Goal: Transaction & Acquisition: Purchase product/service

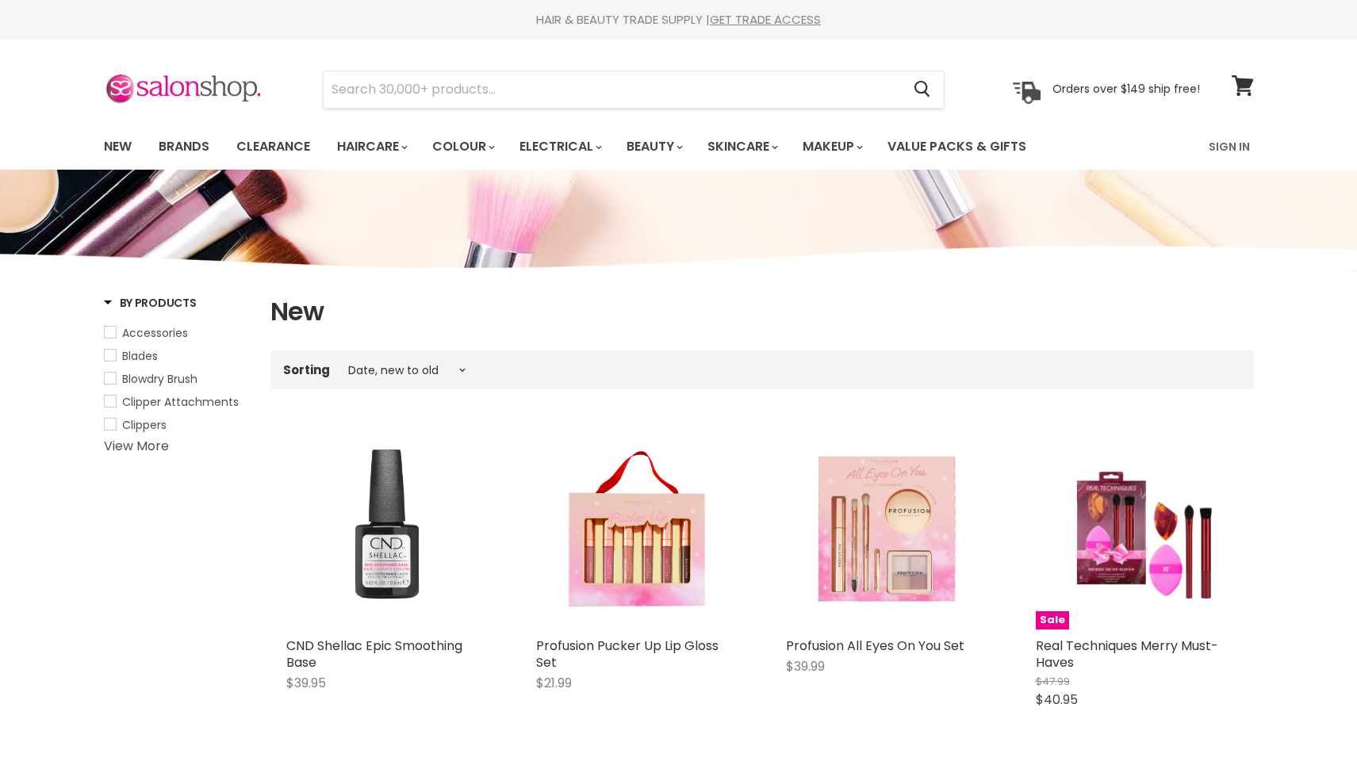
select select "created-descending"
click at [1224, 147] on link "Sign In" at bounding box center [1229, 146] width 60 height 33
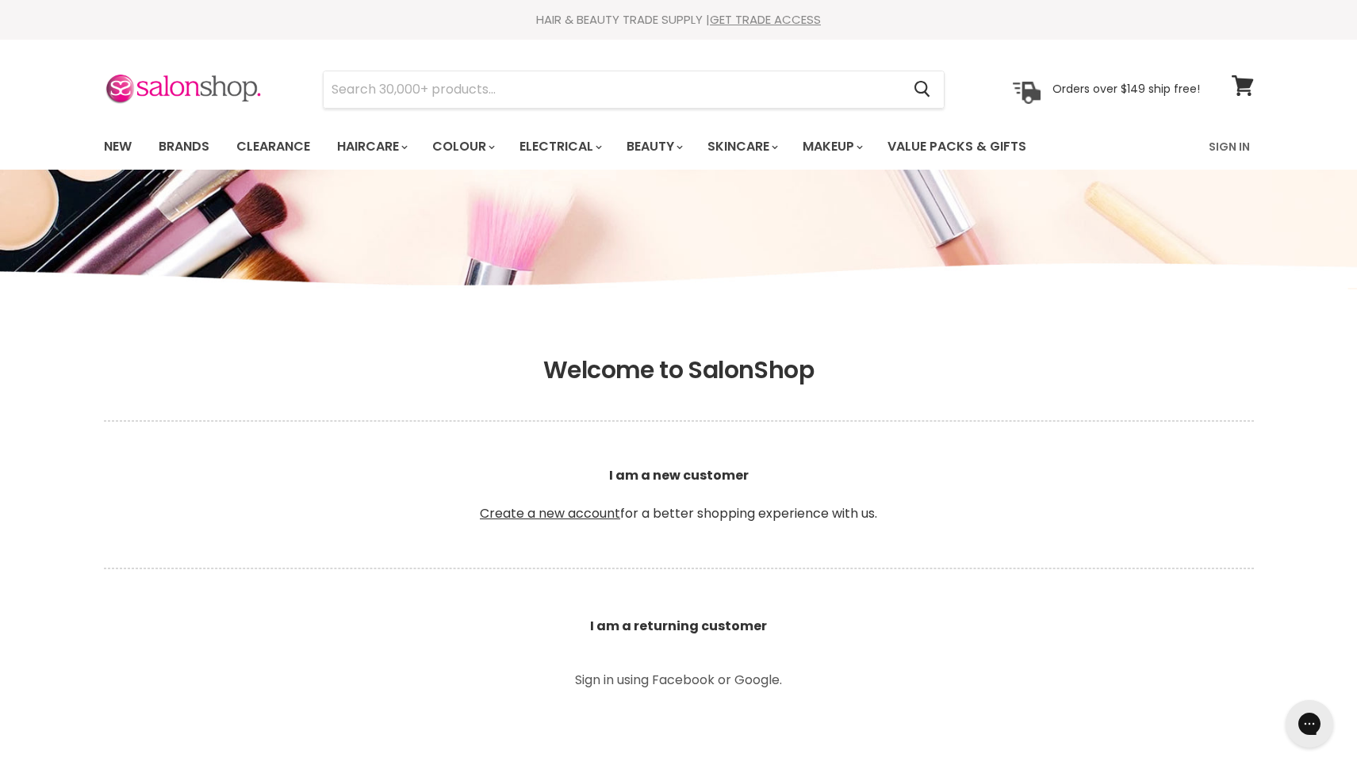
click at [684, 627] on b "I am a returning customer" at bounding box center [678, 626] width 177 height 18
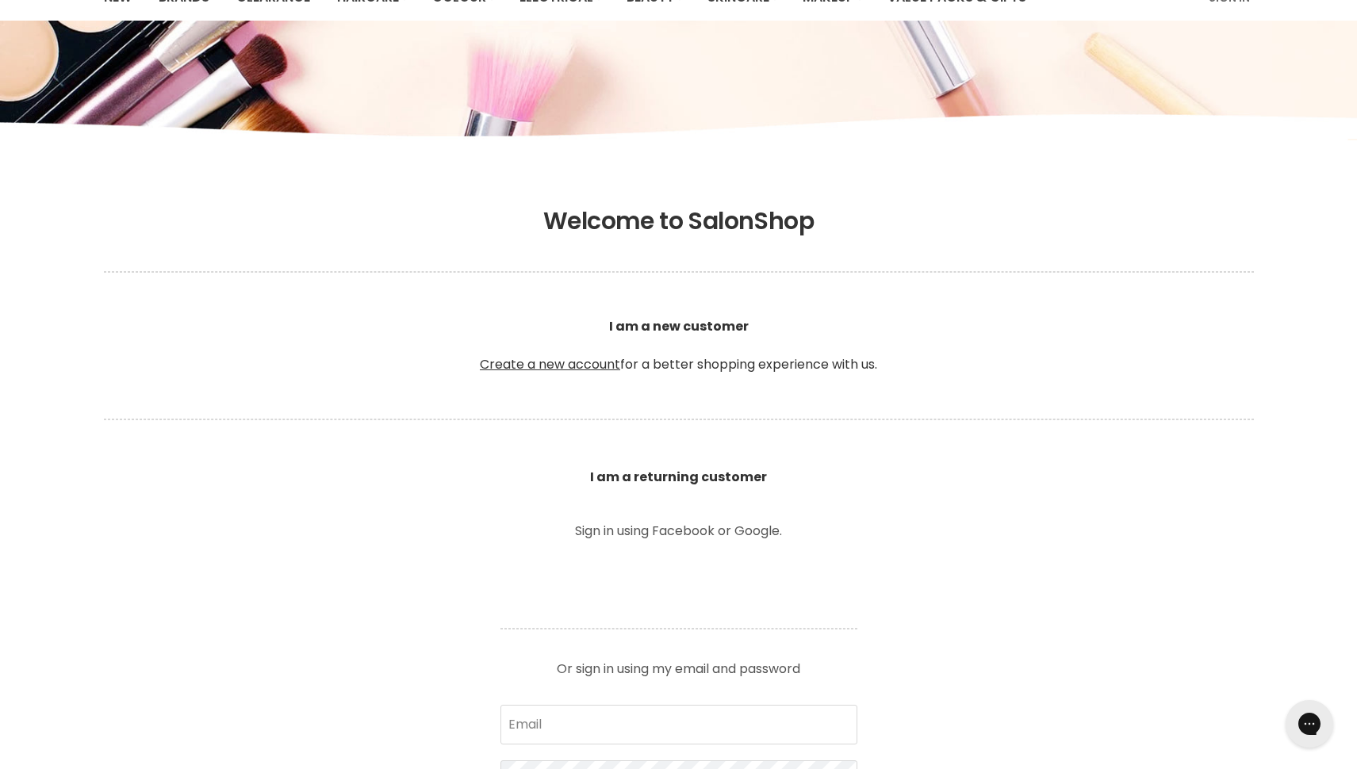
scroll to position [149, 0]
type input "k.binns@icloud.com"
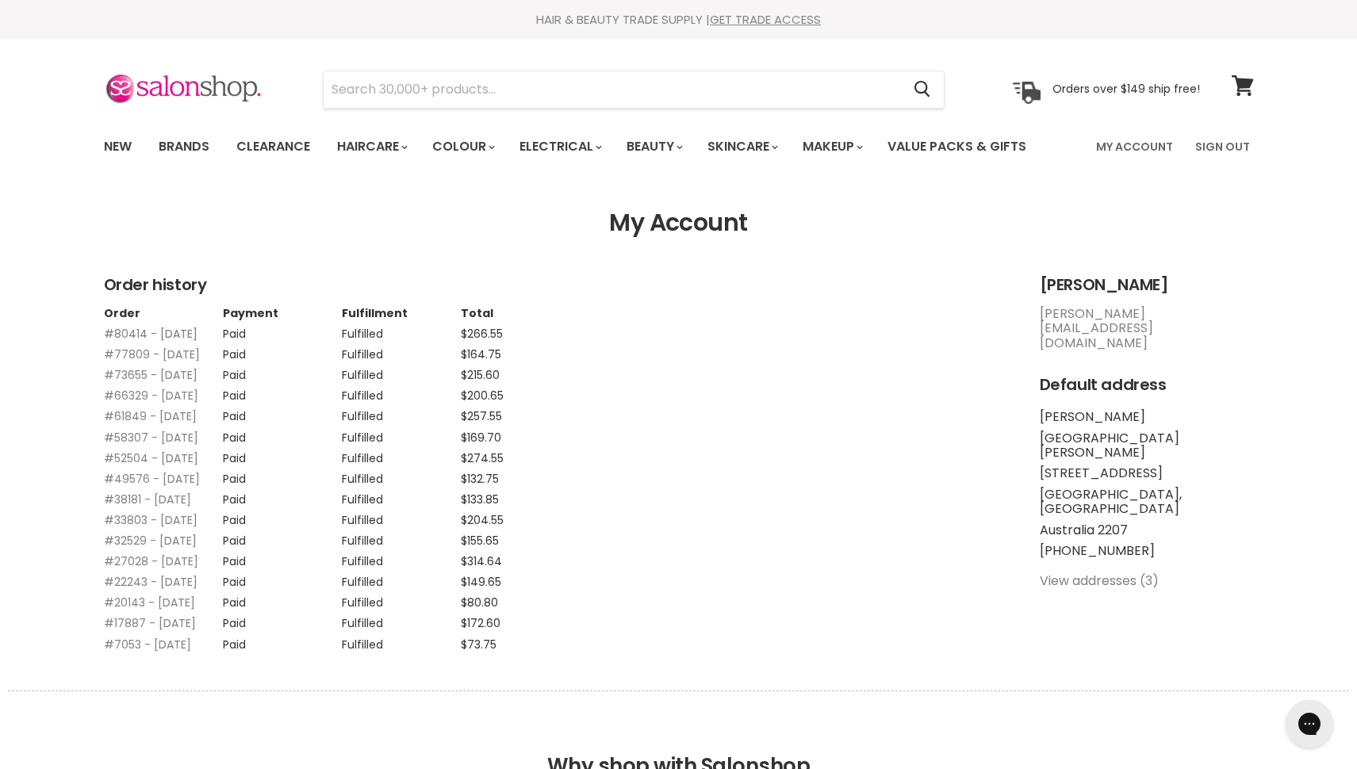
click at [124, 333] on link "#80414 - 01 Jun, 2025" at bounding box center [151, 334] width 94 height 16
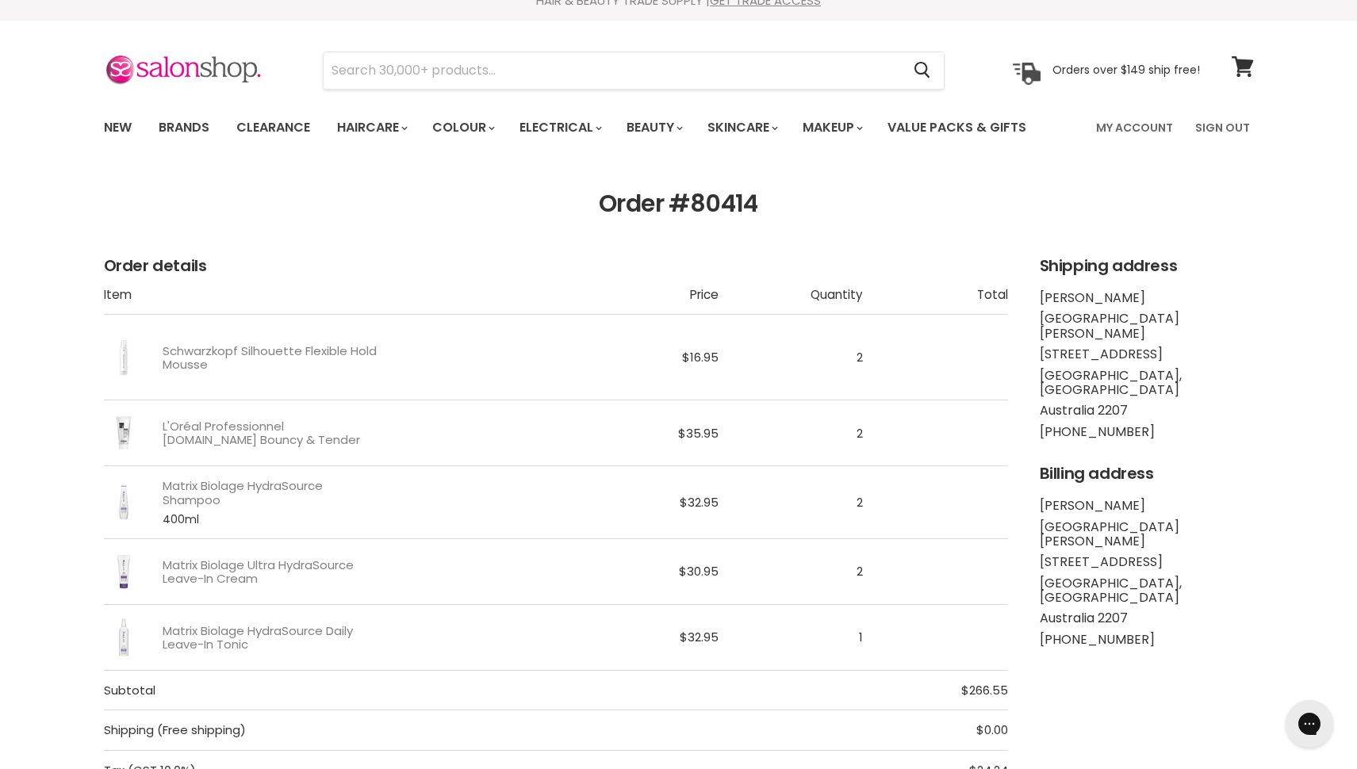
scroll to position [6, 0]
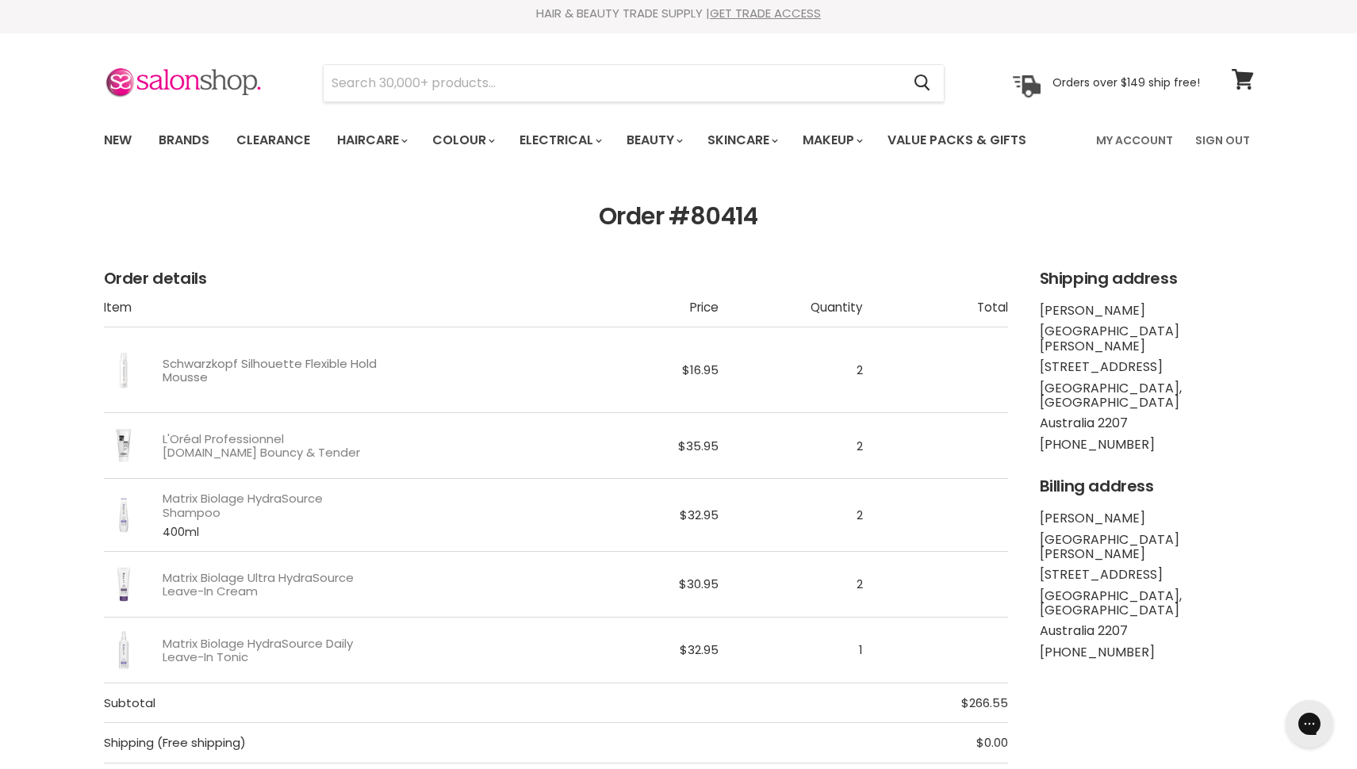
click at [200, 364] on link "Schwarzkopf Silhouette Flexible Hold Mousse" at bounding box center [271, 371] width 216 height 28
click at [249, 440] on link "L'Oréal Professionnel Tecni.Art Bouncy & Tender" at bounding box center [271, 446] width 216 height 28
click at [274, 500] on link "Matrix Biolage HydraSource Shampoo" at bounding box center [271, 506] width 216 height 28
click at [332, 574] on link "Matrix Biolage Ultra HydraSource Leave-In Cream" at bounding box center [271, 585] width 216 height 28
click at [323, 644] on link "Matrix Biolage HydraSource Daily Leave-In Tonic" at bounding box center [271, 651] width 216 height 28
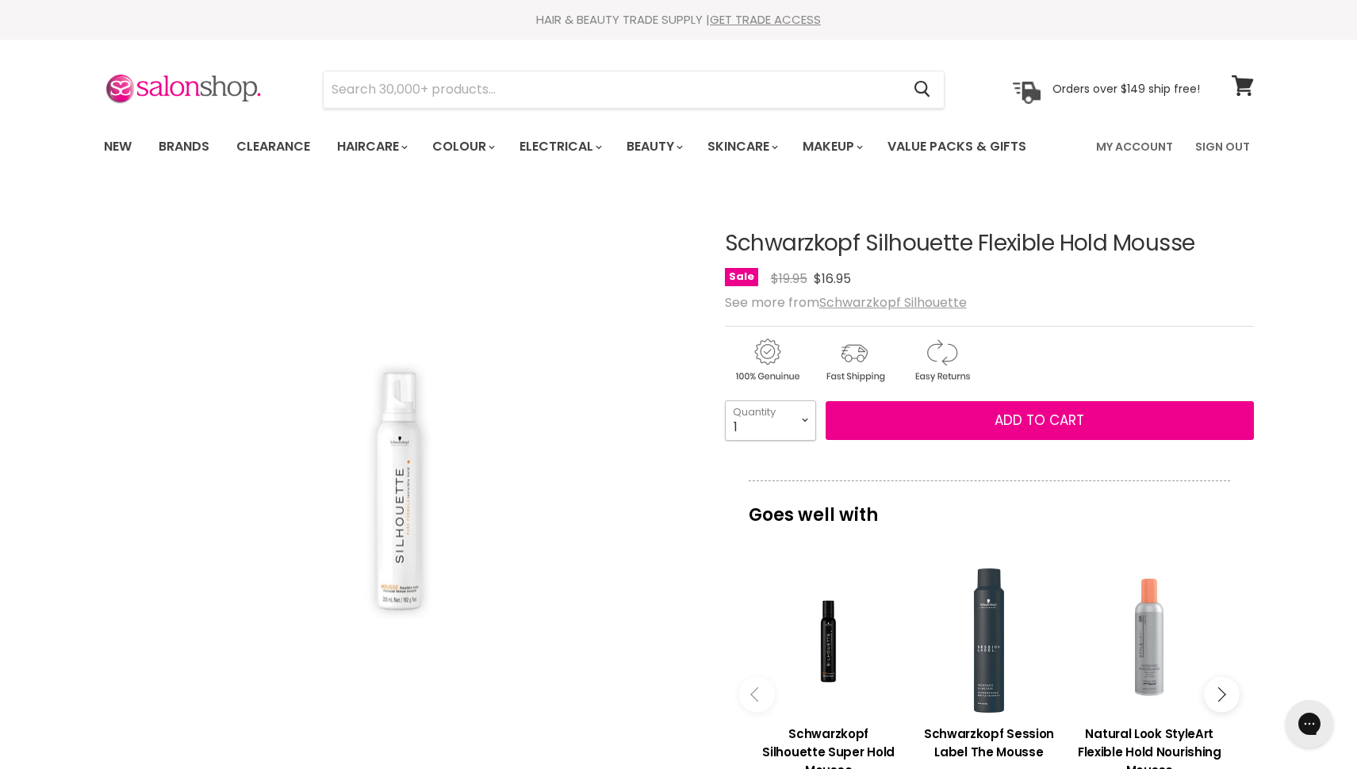
select select "2"
type input "2"
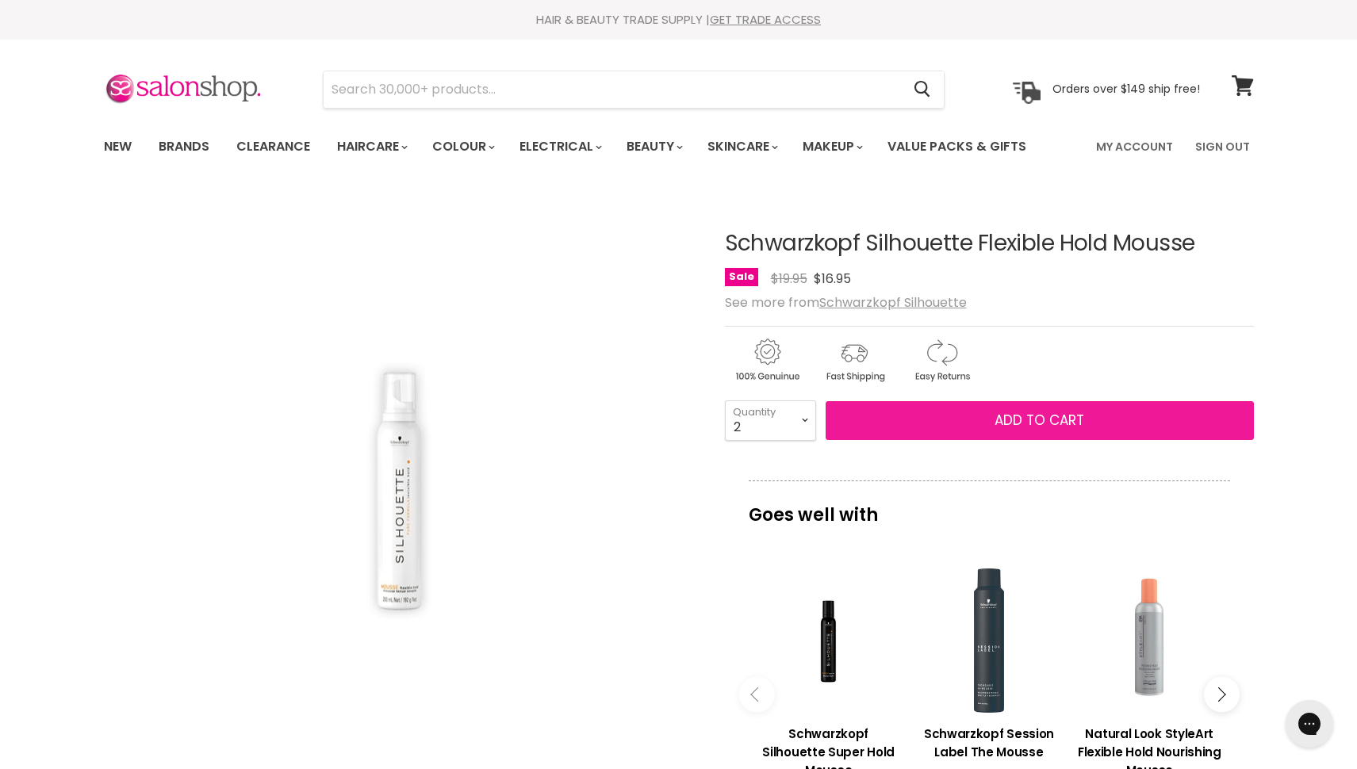
click at [988, 424] on button "Add to cart" at bounding box center [1040, 421] width 428 height 40
click at [898, 427] on button "Add to cart" at bounding box center [1040, 421] width 428 height 40
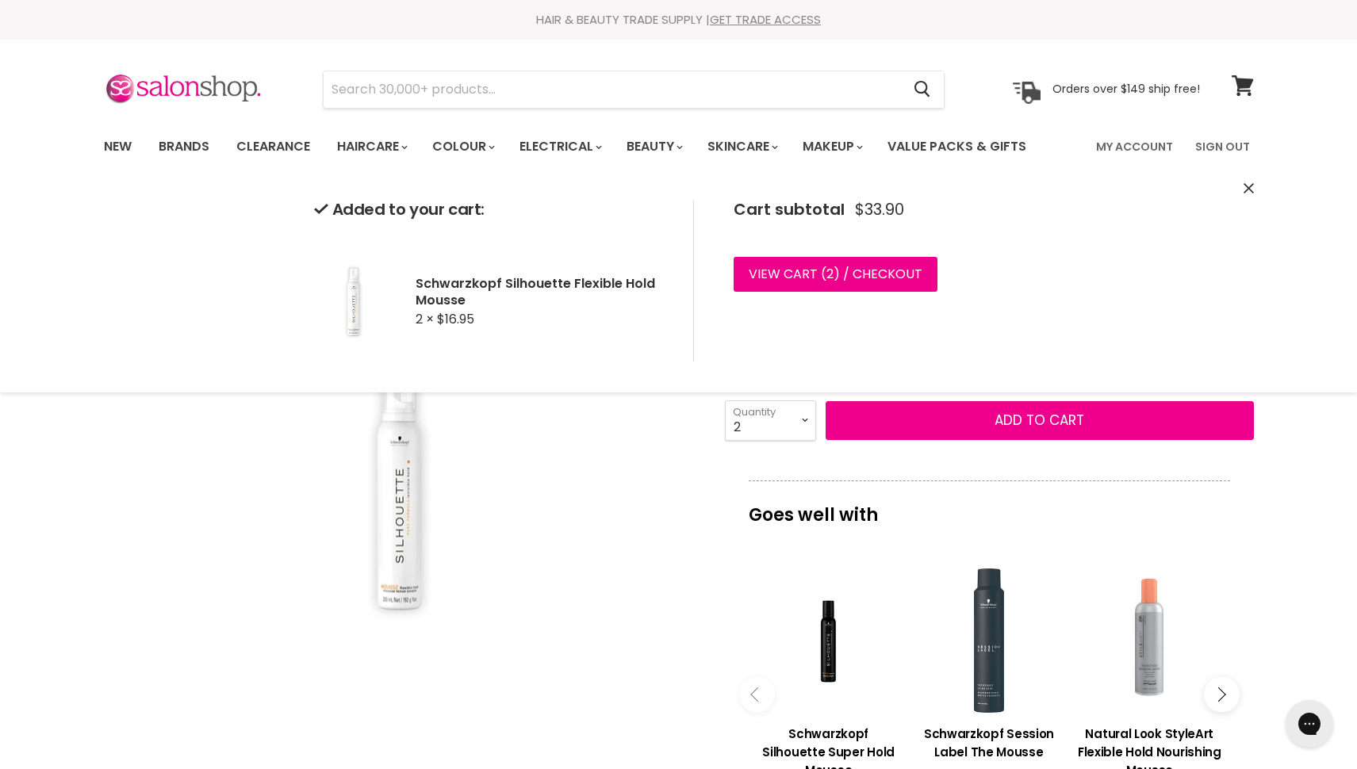
click at [577, 511] on div "Click or scroll to zoom Tap or pinch to zoom" at bounding box center [400, 488] width 592 height 592
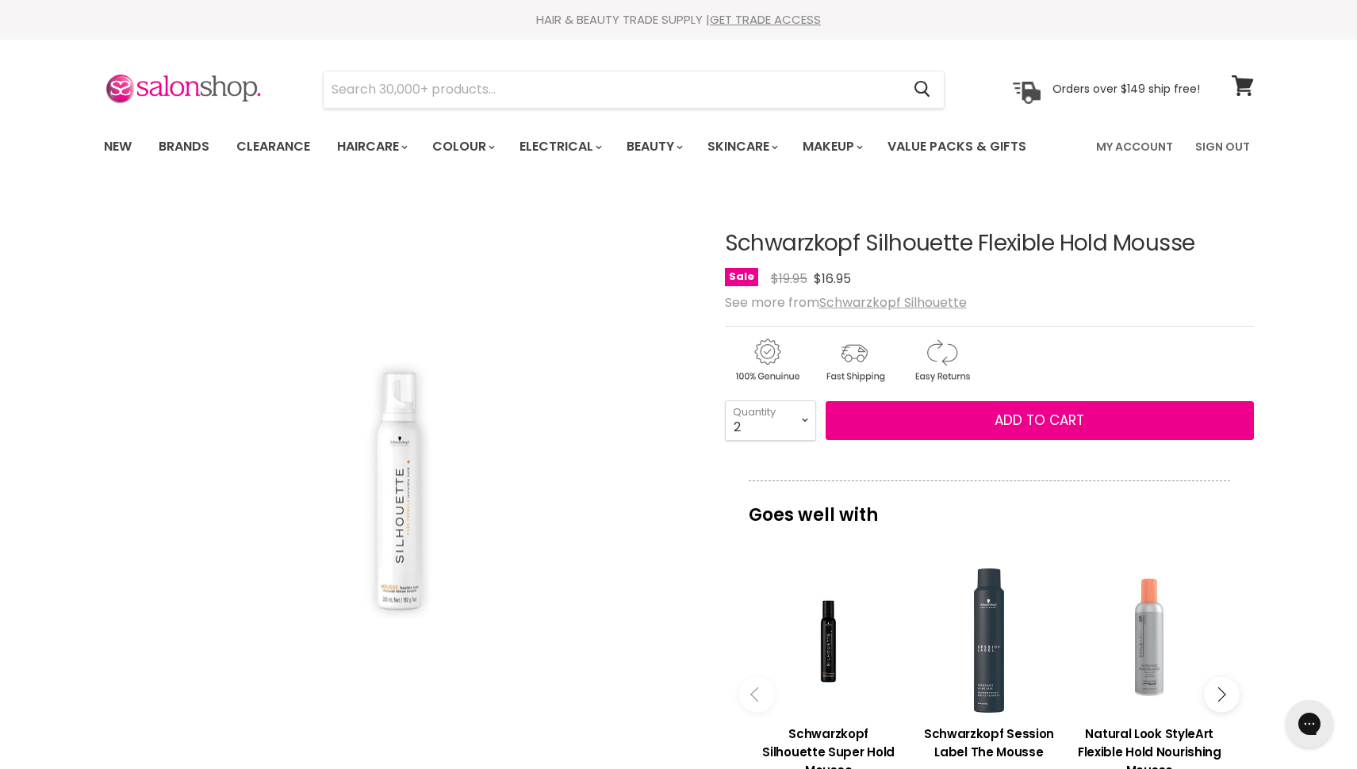
scroll to position [191, 0]
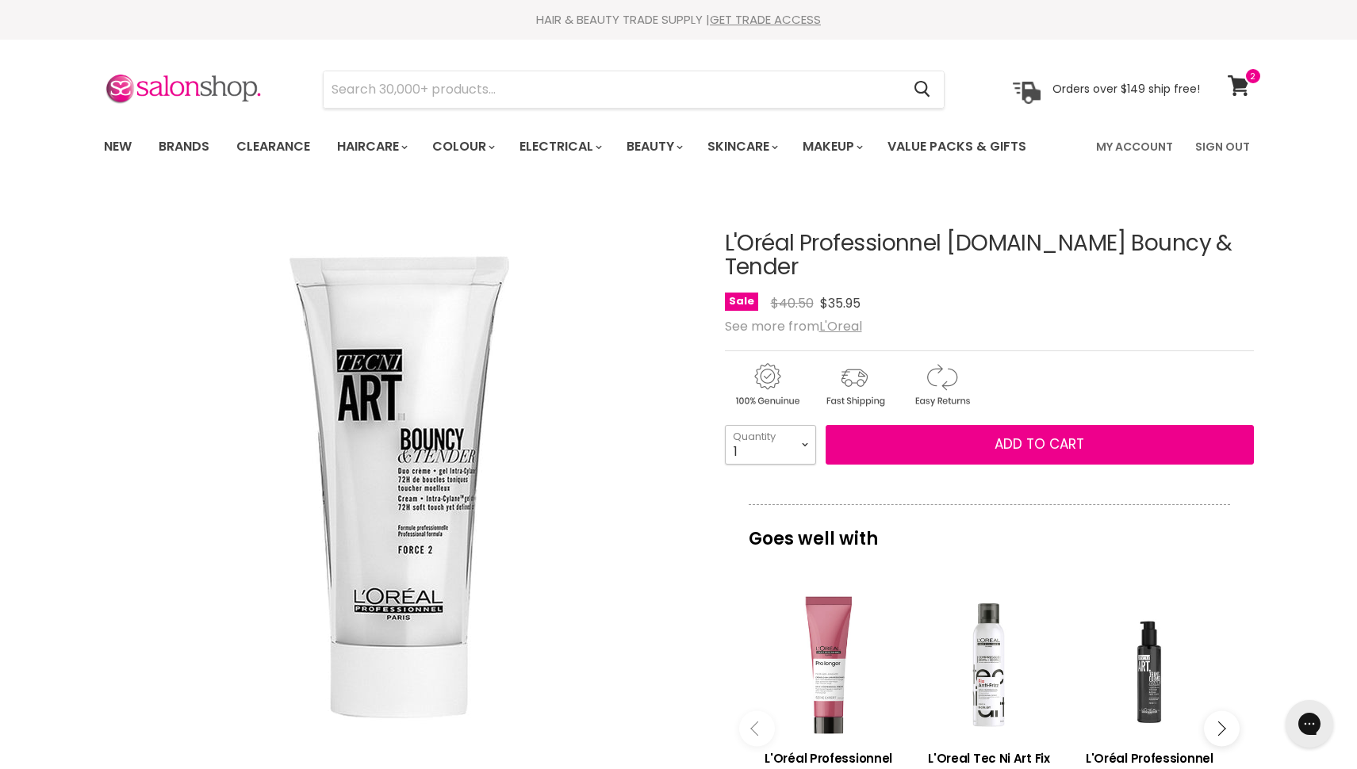
select select "3"
type input "3"
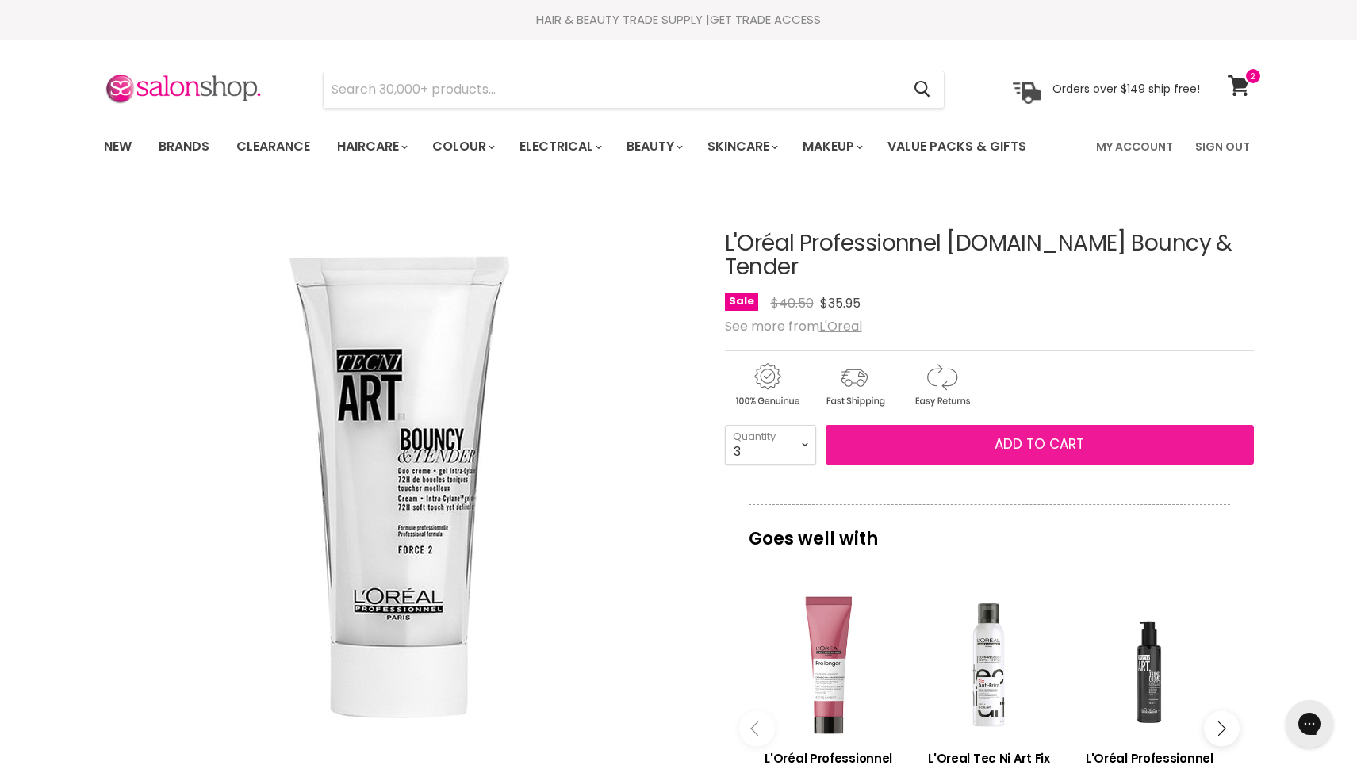
click at [934, 427] on button "Add to cart" at bounding box center [1040, 445] width 428 height 40
click at [1028, 435] on span "Add to cart" at bounding box center [1039, 444] width 90 height 19
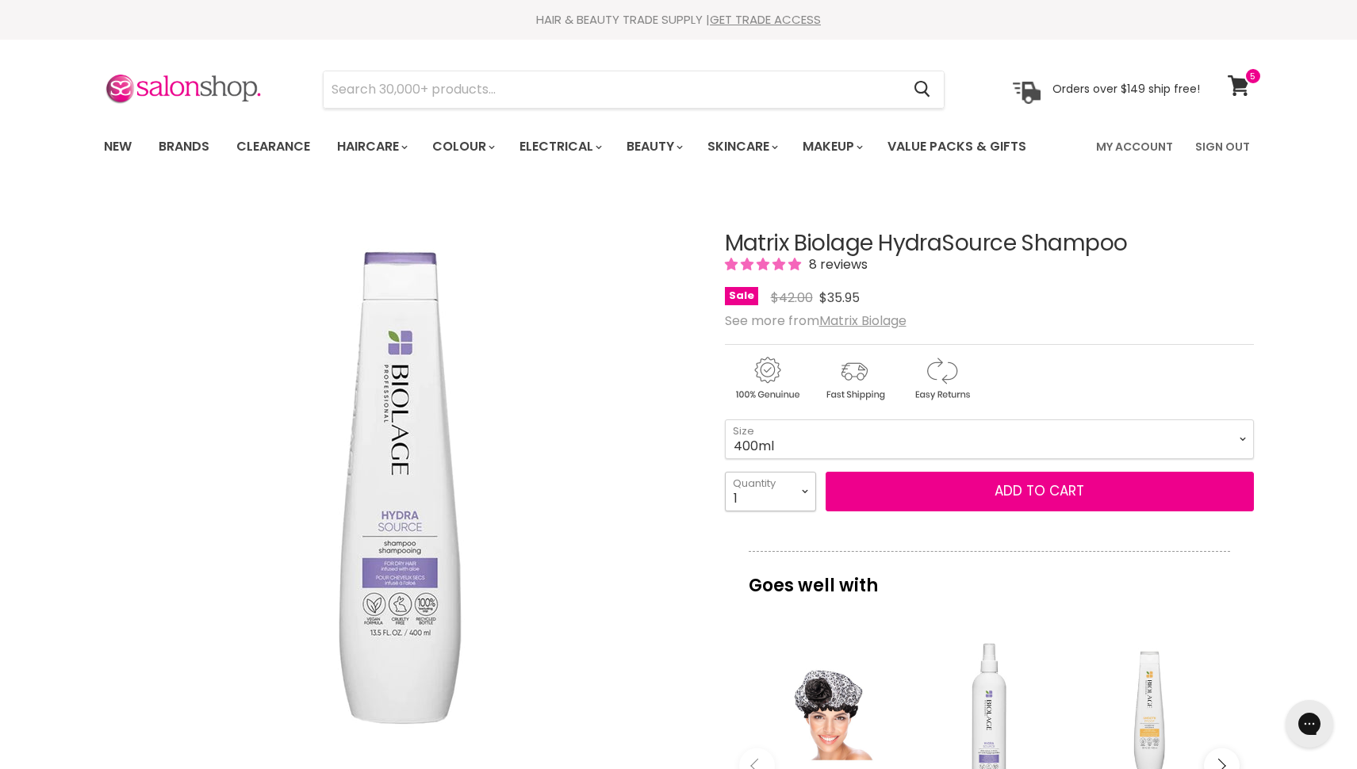
select select "3"
type input "3"
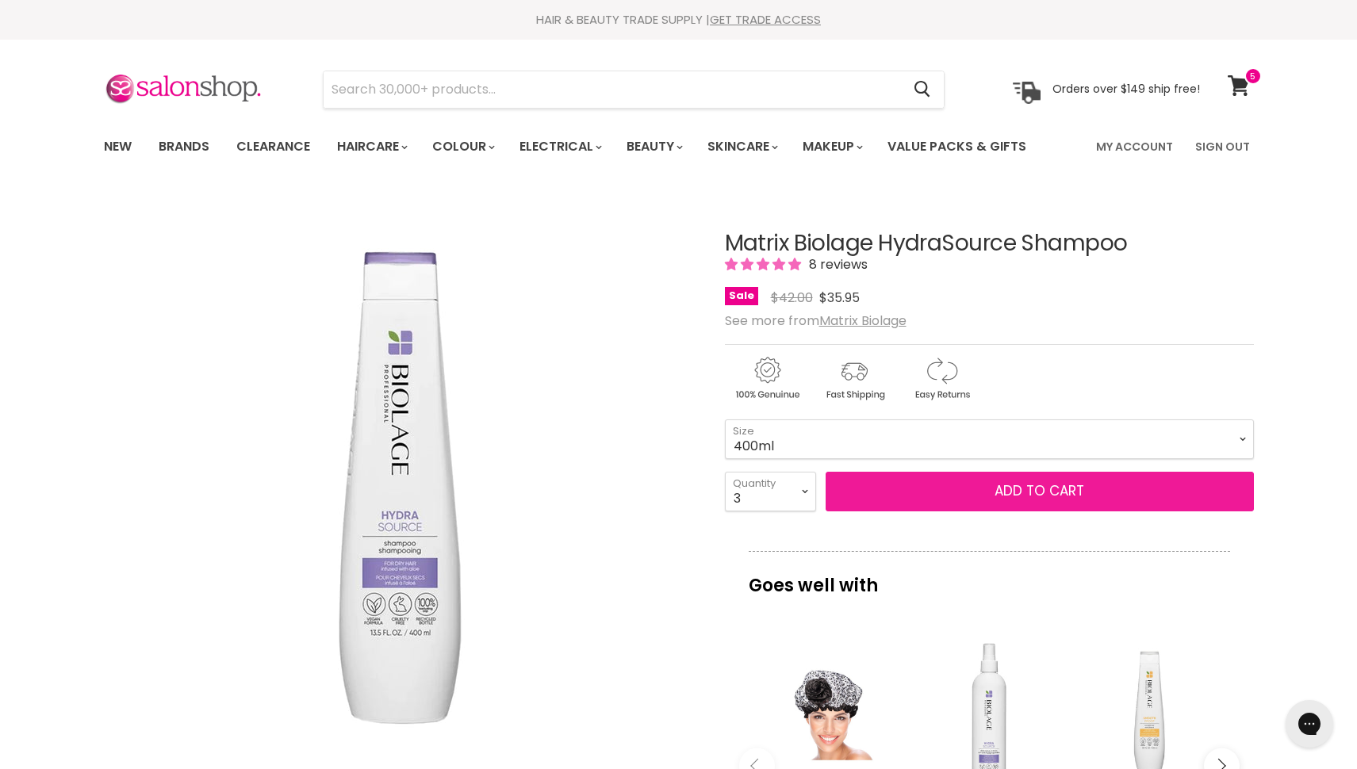
click at [1051, 490] on span "Add to cart" at bounding box center [1039, 490] width 90 height 19
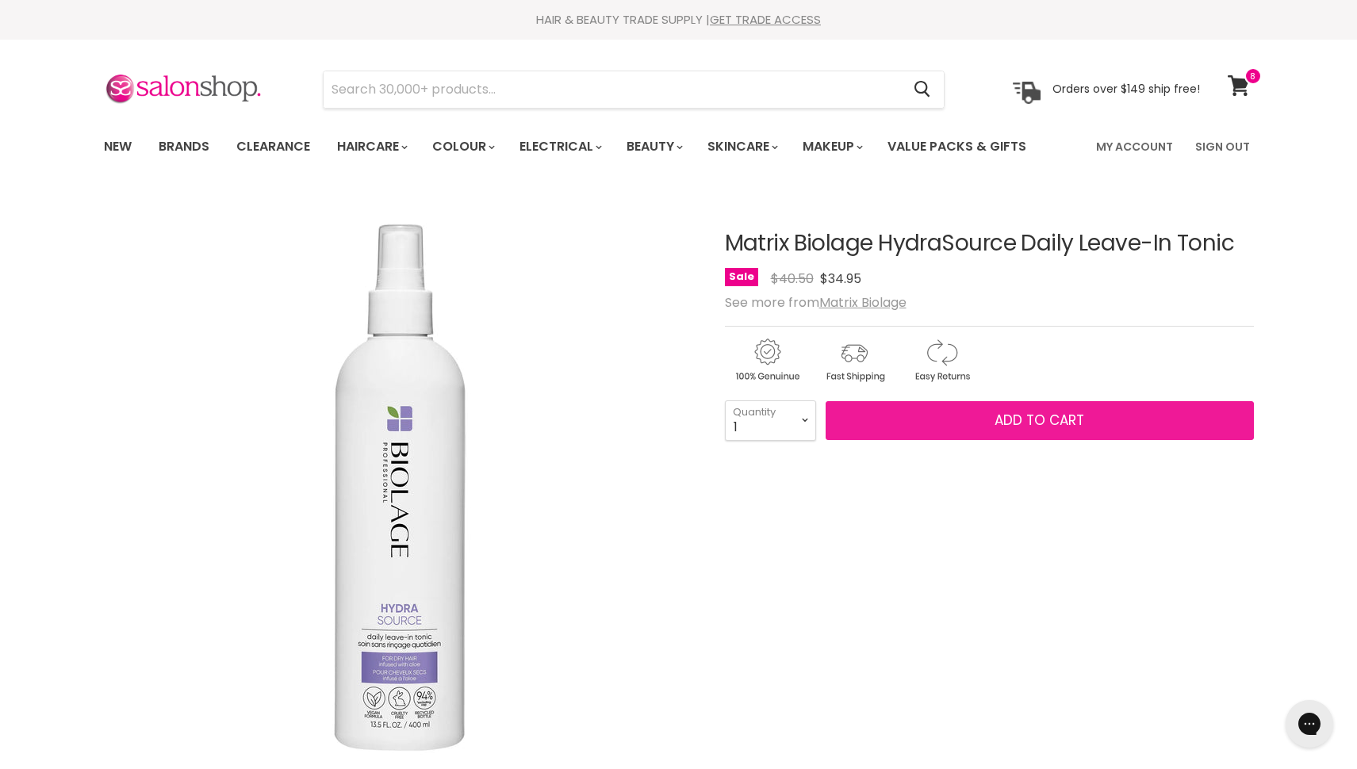
click at [1030, 417] on span "Add to cart" at bounding box center [1039, 420] width 90 height 19
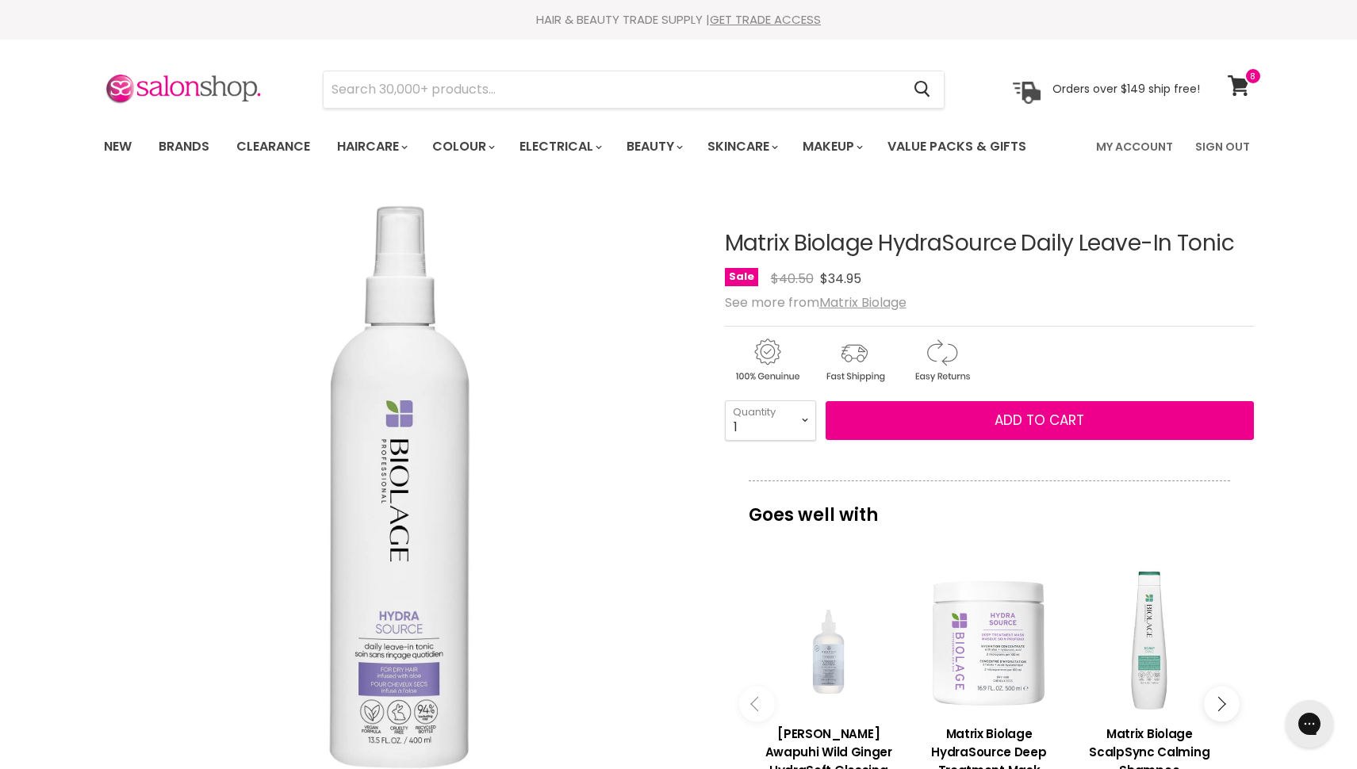
drag, startPoint x: 1016, startPoint y: 247, endPoint x: 690, endPoint y: 248, distance: 325.9
click at [690, 248] on article "Click or scroll to zoom Tap or pinch to zoom Click or scroll to zoom" at bounding box center [679, 685] width 1150 height 986
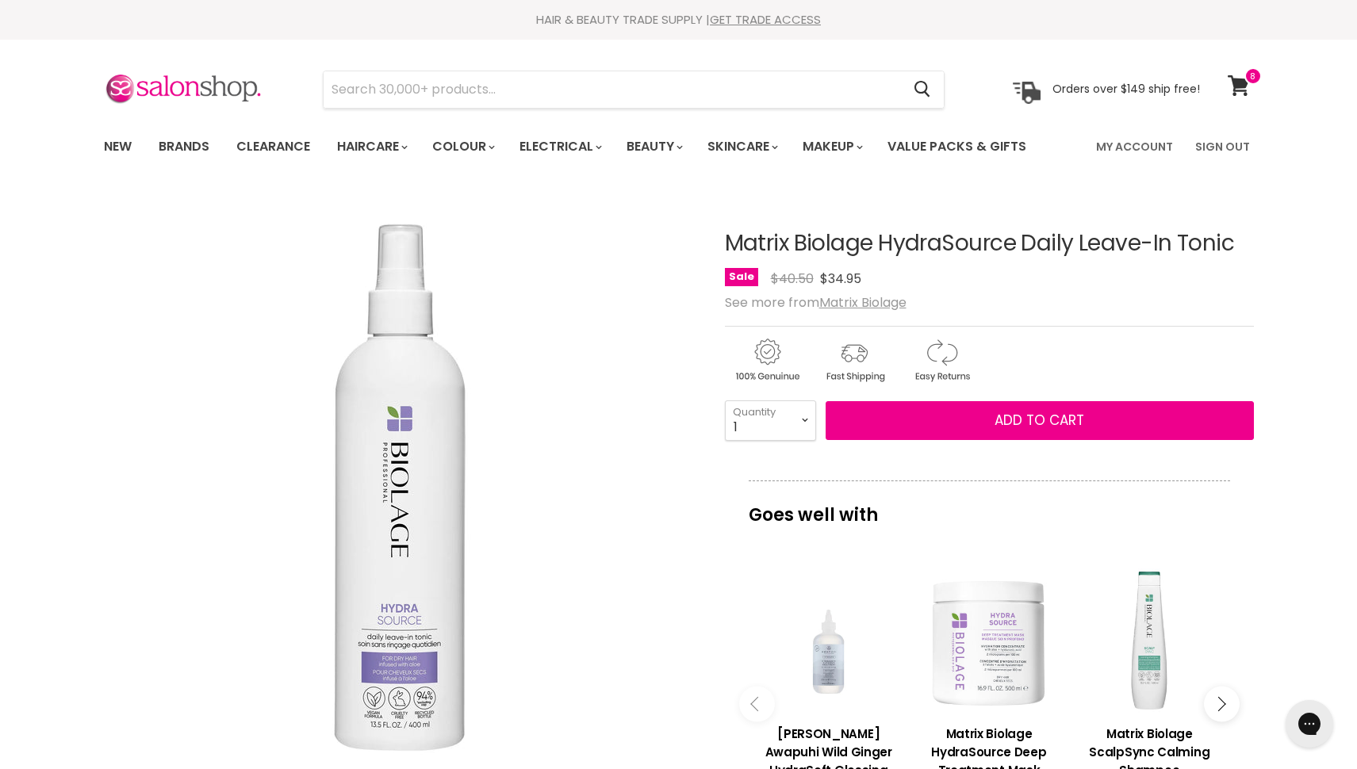
click at [883, 241] on h1 "Matrix Biolage HydraSource Daily Leave-In Tonic" at bounding box center [989, 244] width 529 height 25
drag, startPoint x: 1012, startPoint y: 244, endPoint x: 707, endPoint y: 245, distance: 304.5
click at [707, 245] on article "Click or scroll to zoom Tap or pinch to zoom Click or scroll to zoom" at bounding box center [679, 685] width 1150 height 986
copy h1 "Matrix Biolage HydraSource"
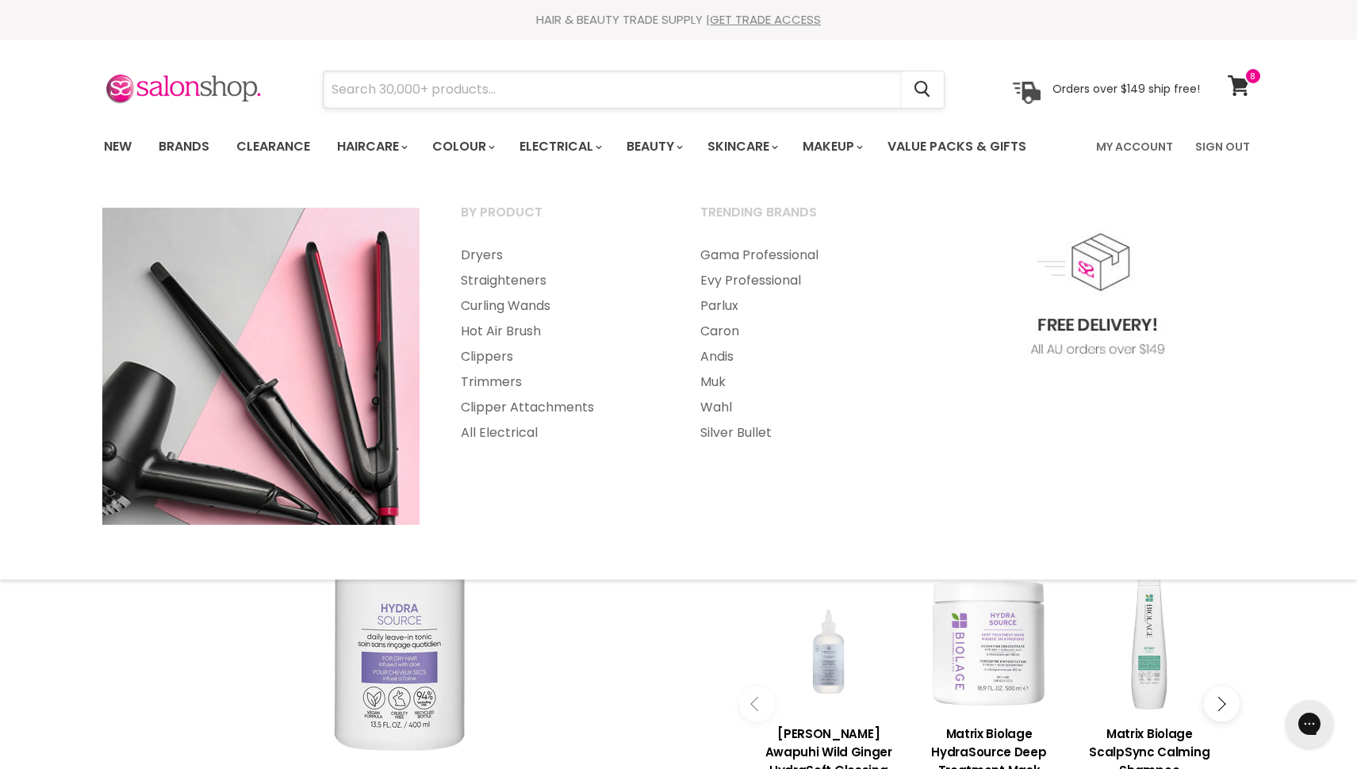
click at [443, 82] on input "Search" at bounding box center [613, 89] width 578 height 36
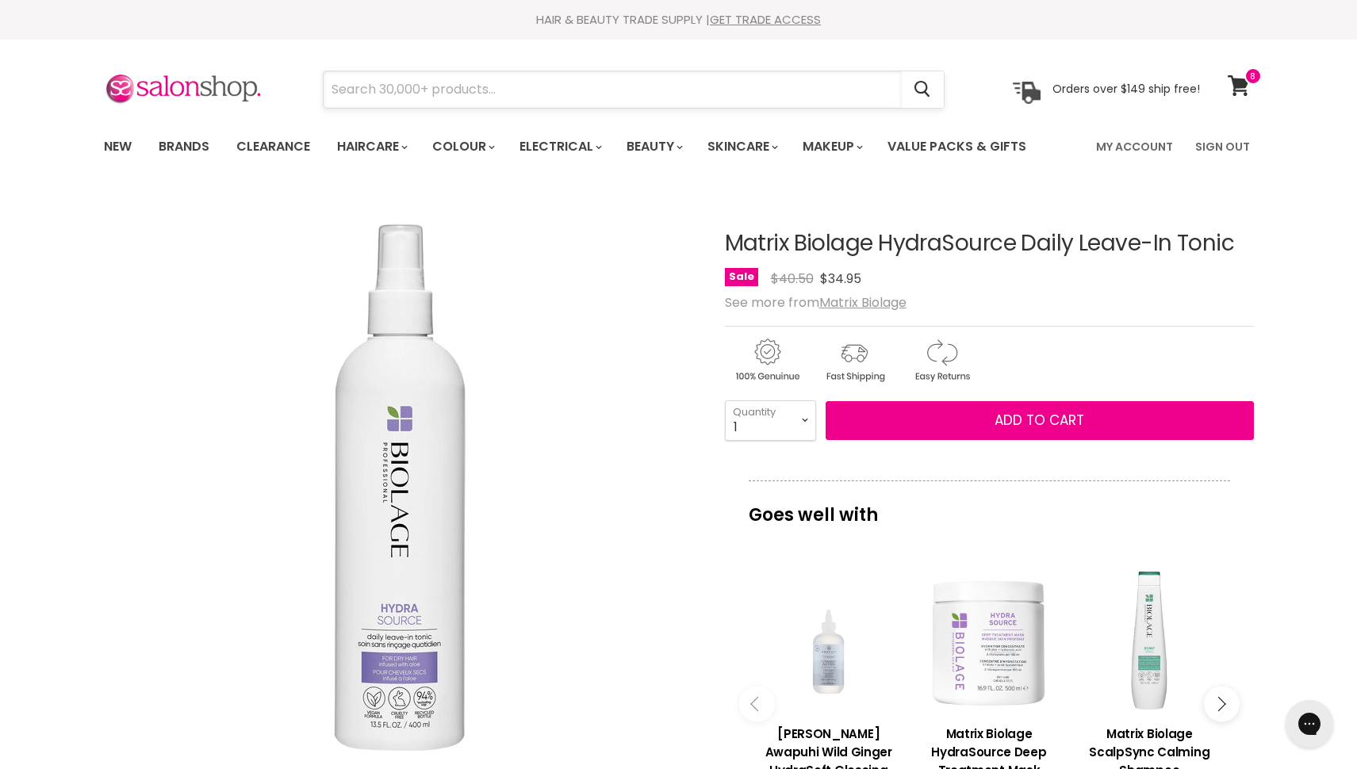
paste input "Matrix Biolage HydraSource"
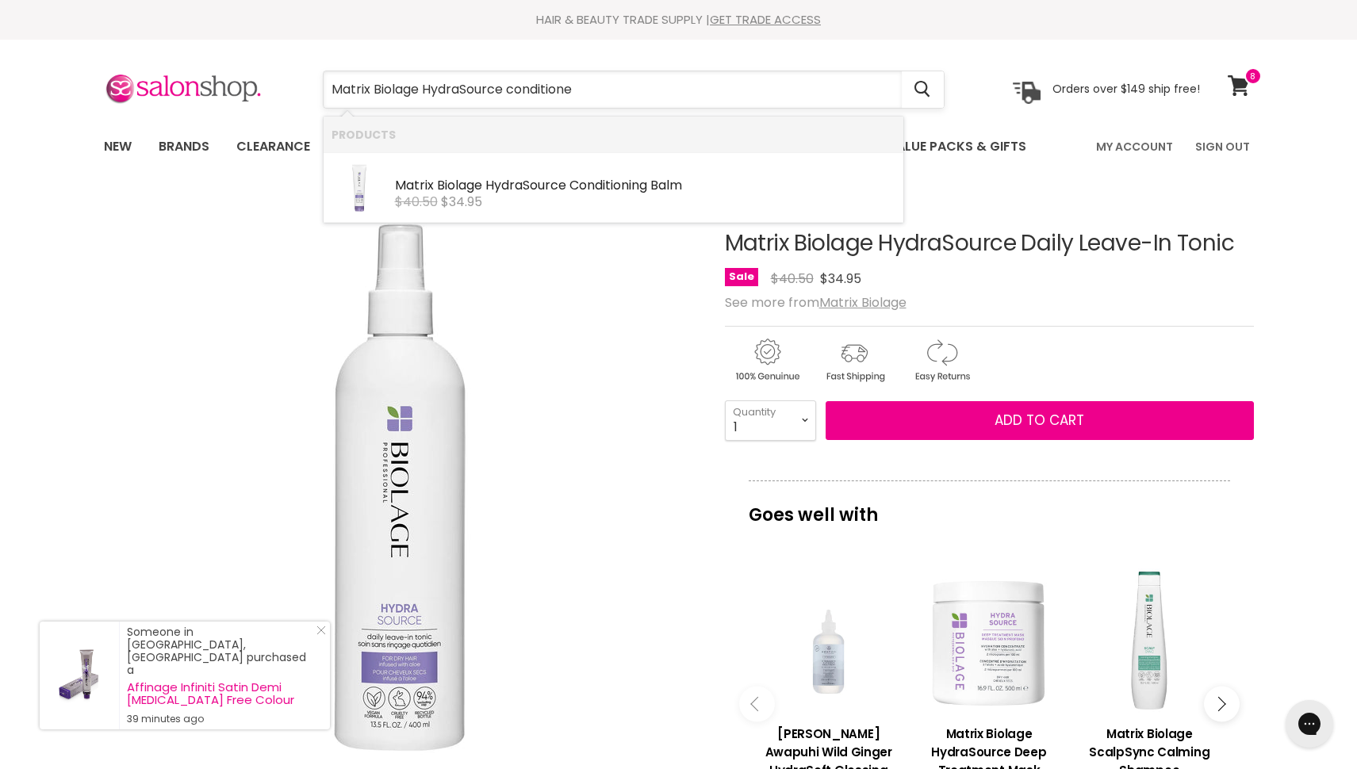
type input "Matrix Biolage HydraSource conditioner"
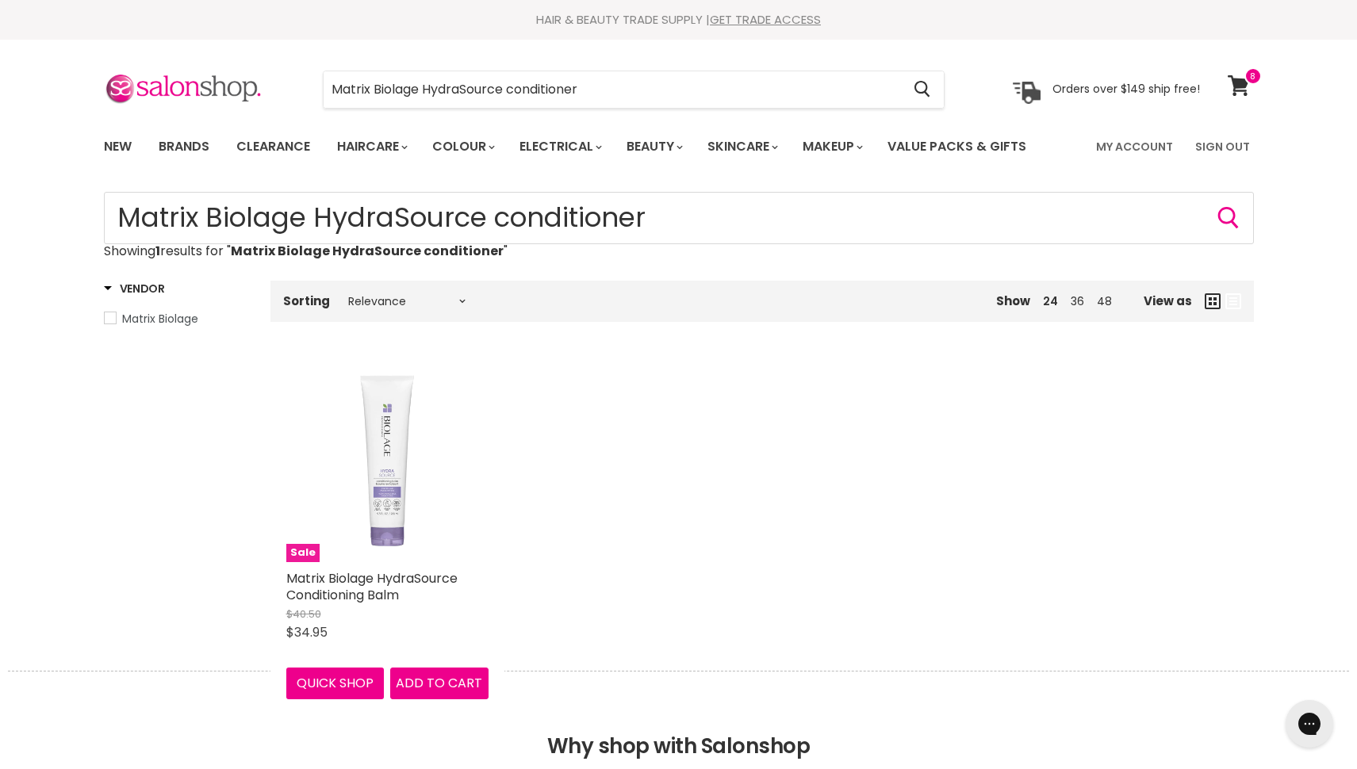
click at [383, 466] on img "Main content" at bounding box center [387, 461] width 202 height 202
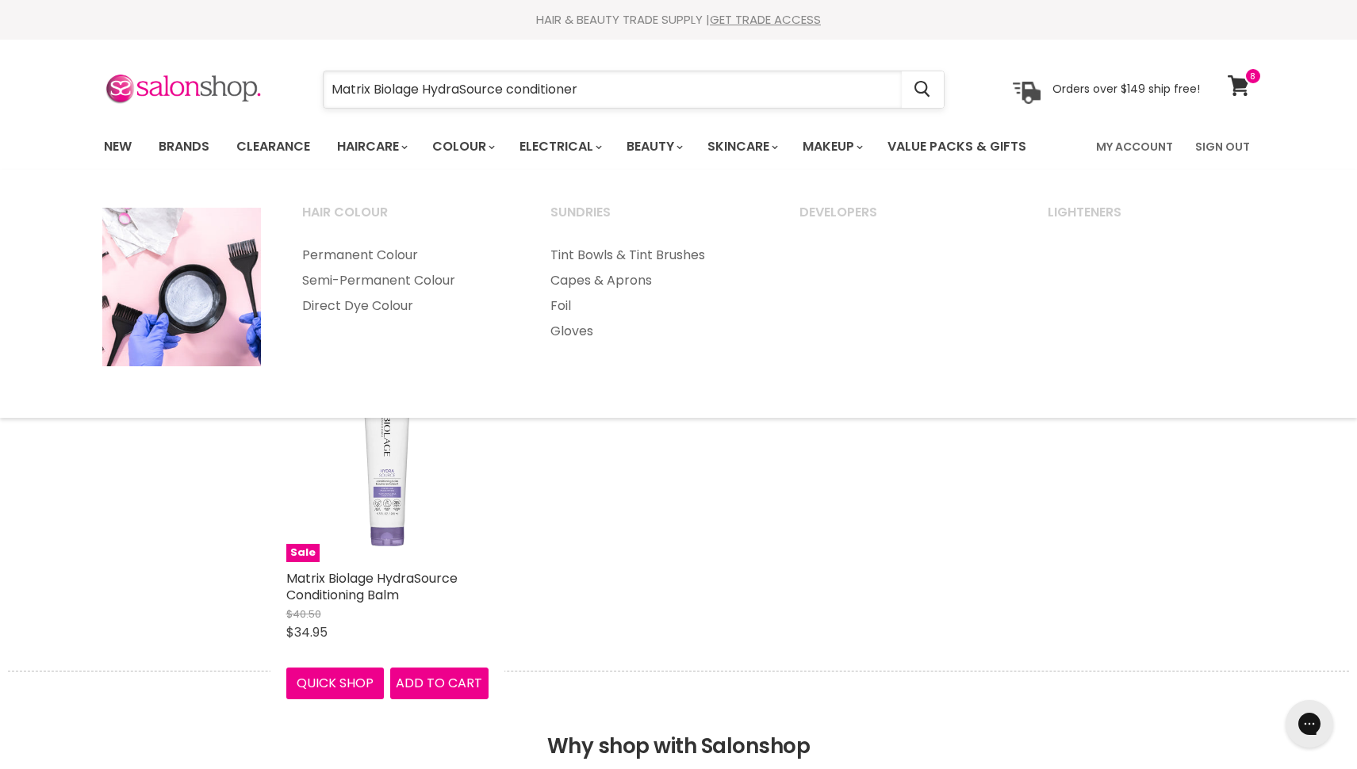
click at [450, 93] on input "Matrix Biolage HydraSource conditioner" at bounding box center [613, 89] width 578 height 36
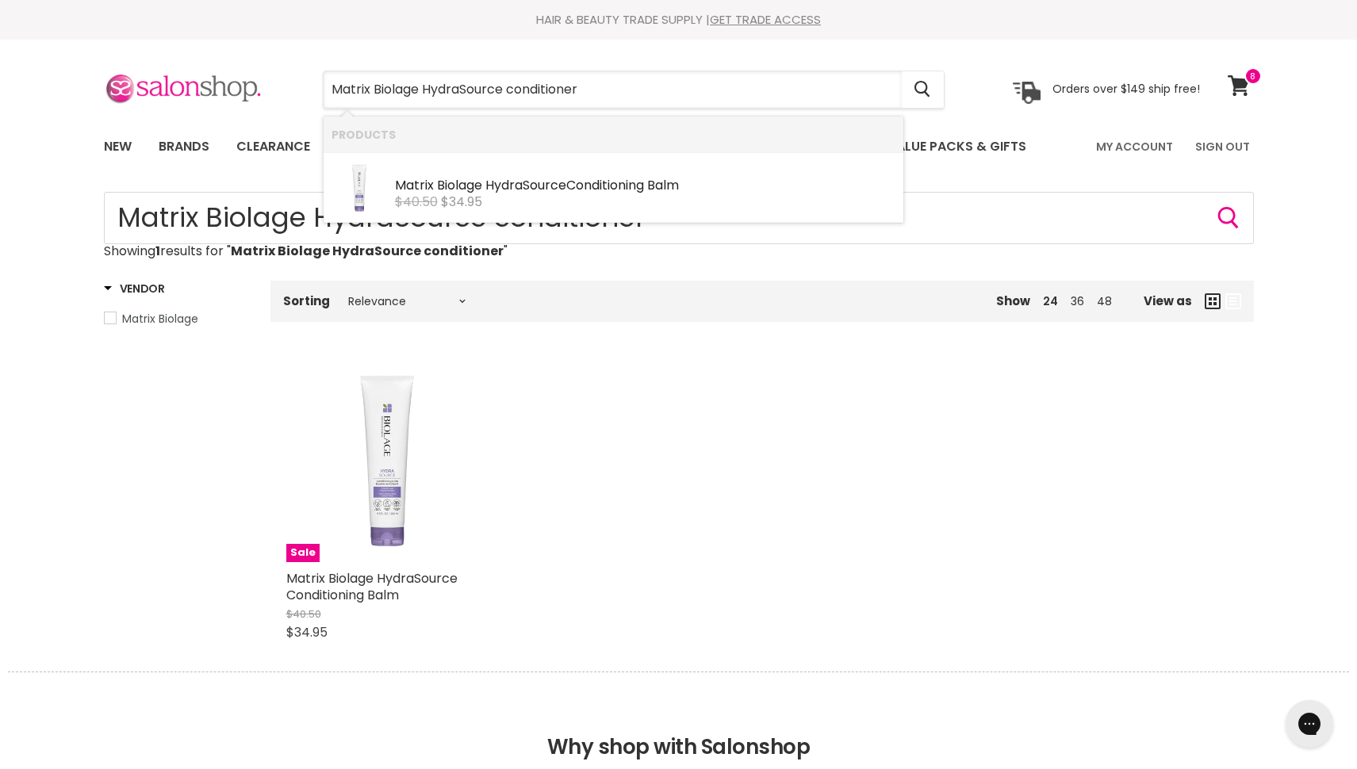
drag, startPoint x: 611, startPoint y: 96, endPoint x: 236, endPoint y: 94, distance: 375.1
click at [236, 94] on div "Matrix Biolage HydraSource conditioner Cancel Orders over $149 ship free!" at bounding box center [652, 89] width 1096 height 36
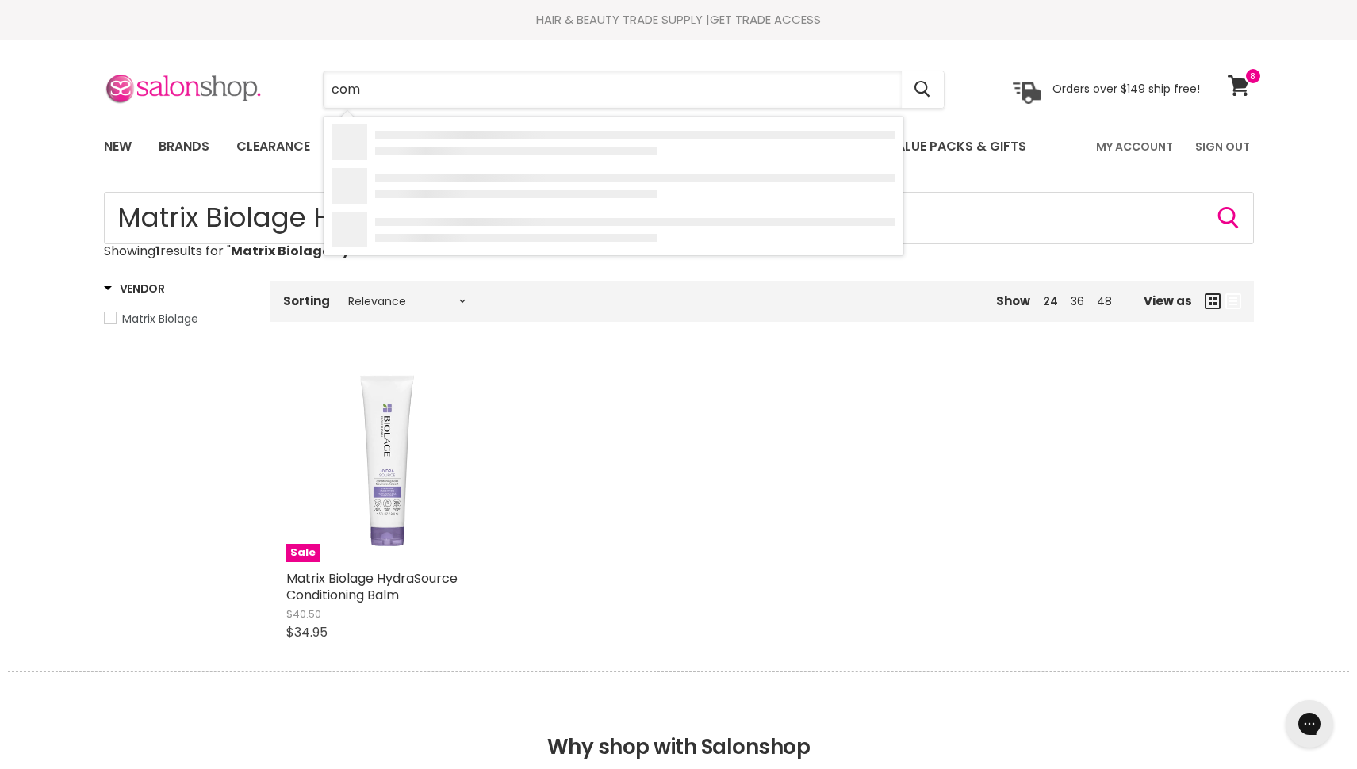
type input "comb"
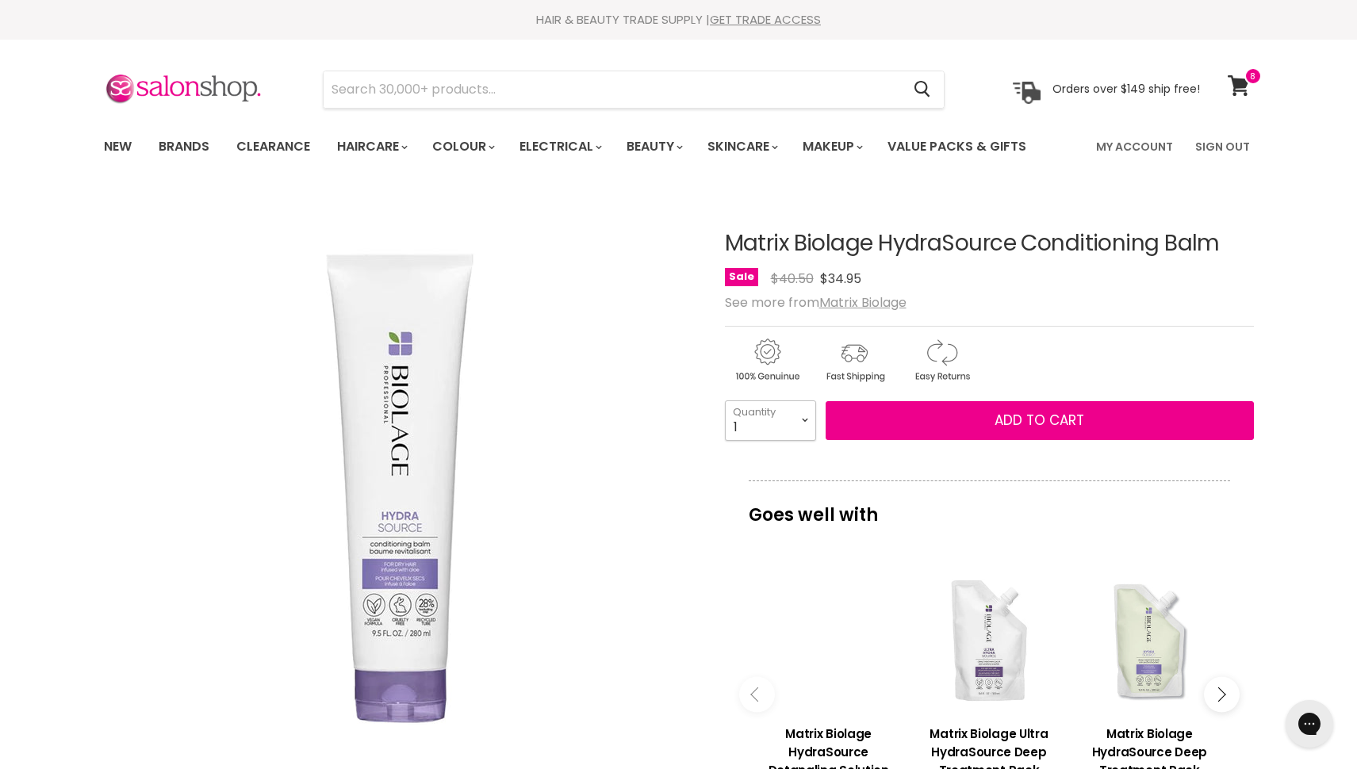
select select "4"
type input "4"
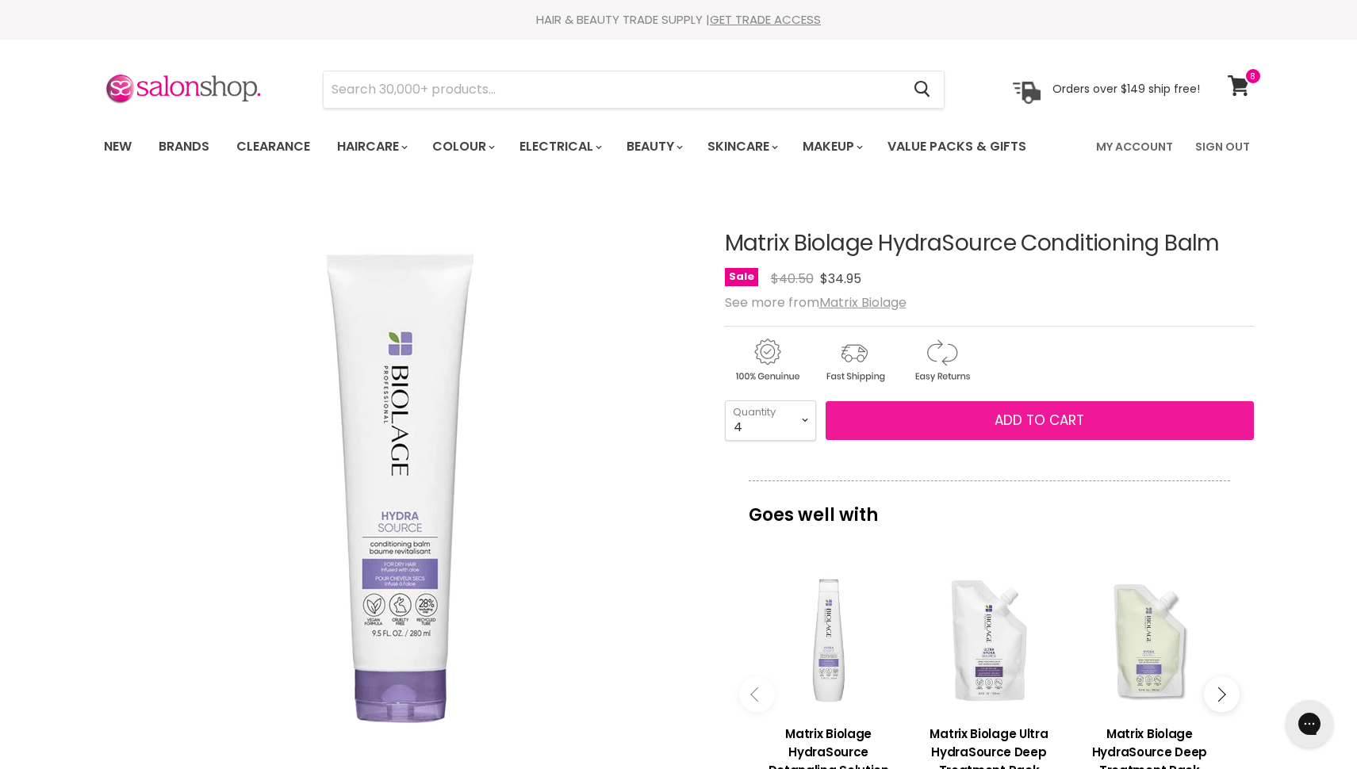
click at [1034, 421] on span "Add to cart" at bounding box center [1039, 420] width 90 height 19
click at [1046, 424] on span "Add to cart" at bounding box center [1039, 420] width 90 height 19
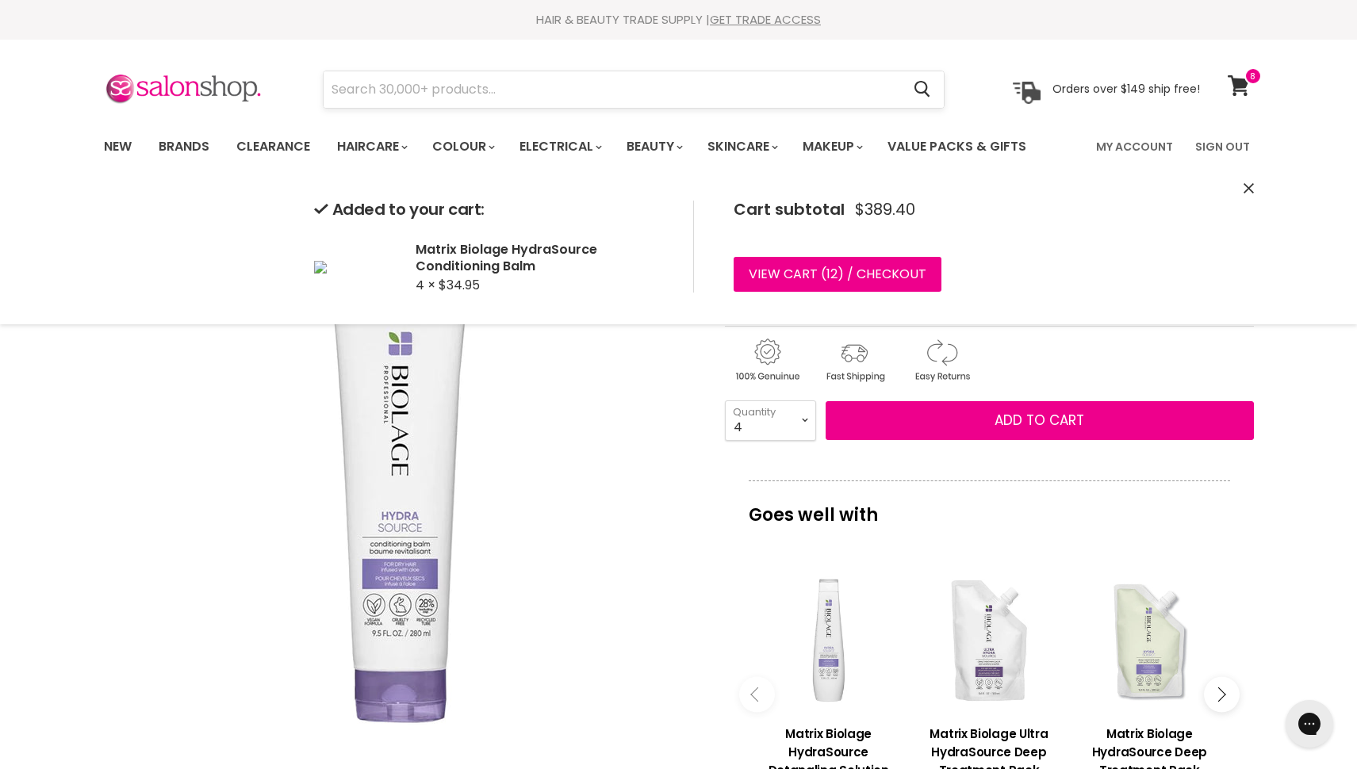
click at [414, 86] on input "Search" at bounding box center [613, 89] width 578 height 36
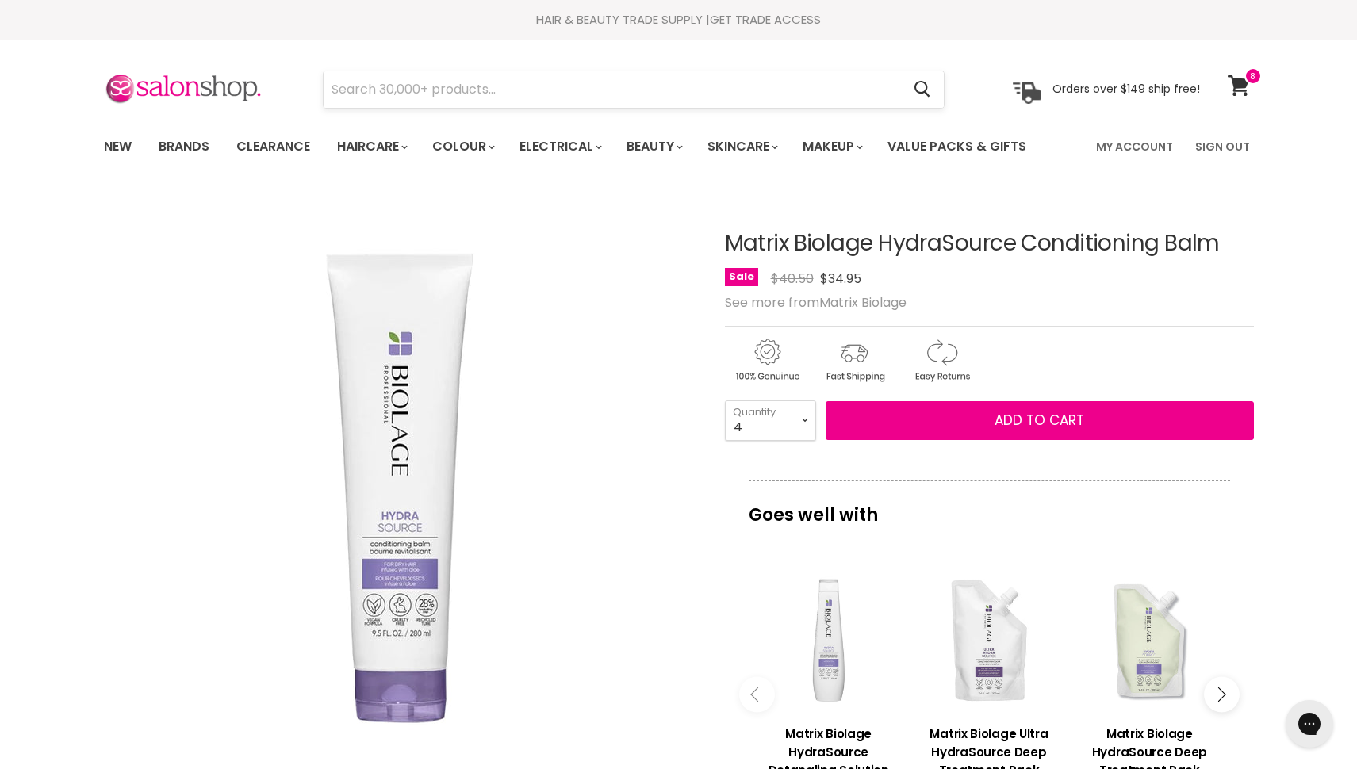
scroll to position [191, 0]
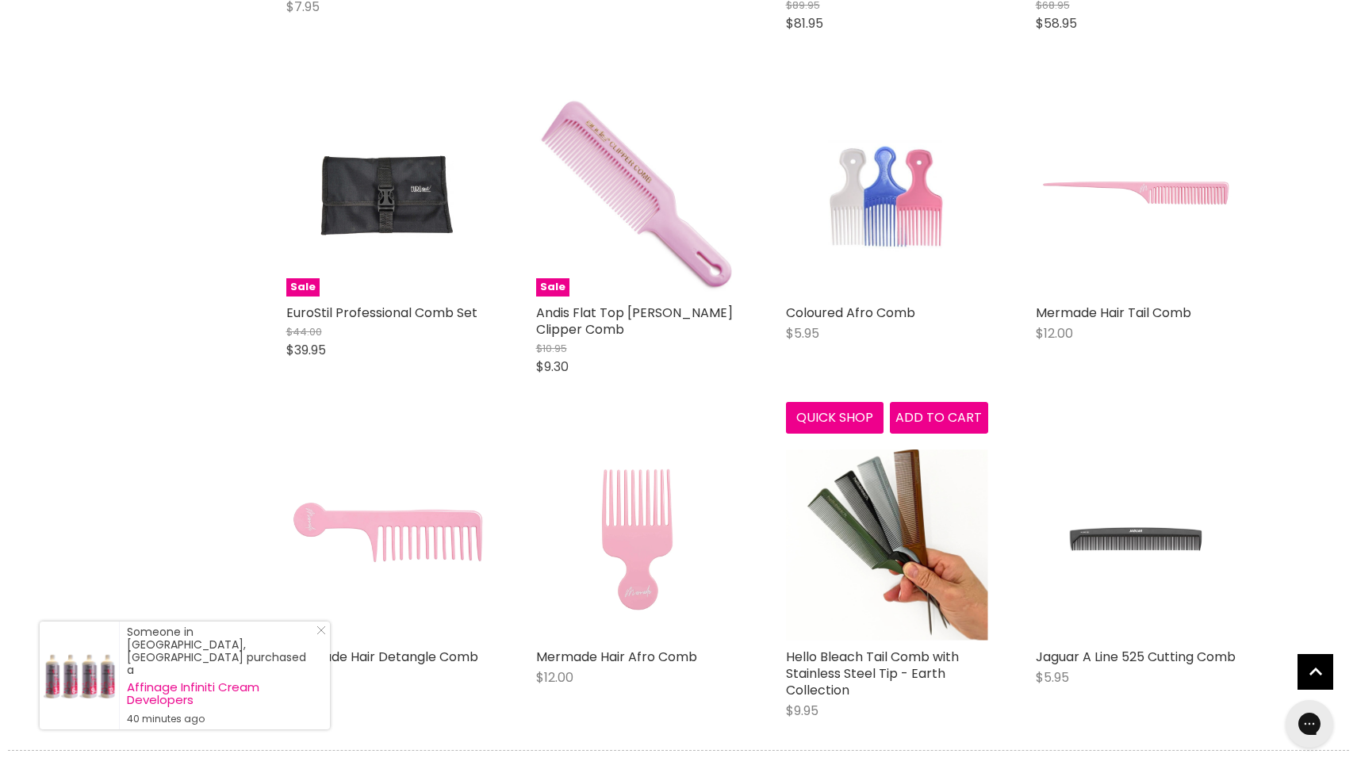
scroll to position [1615, 0]
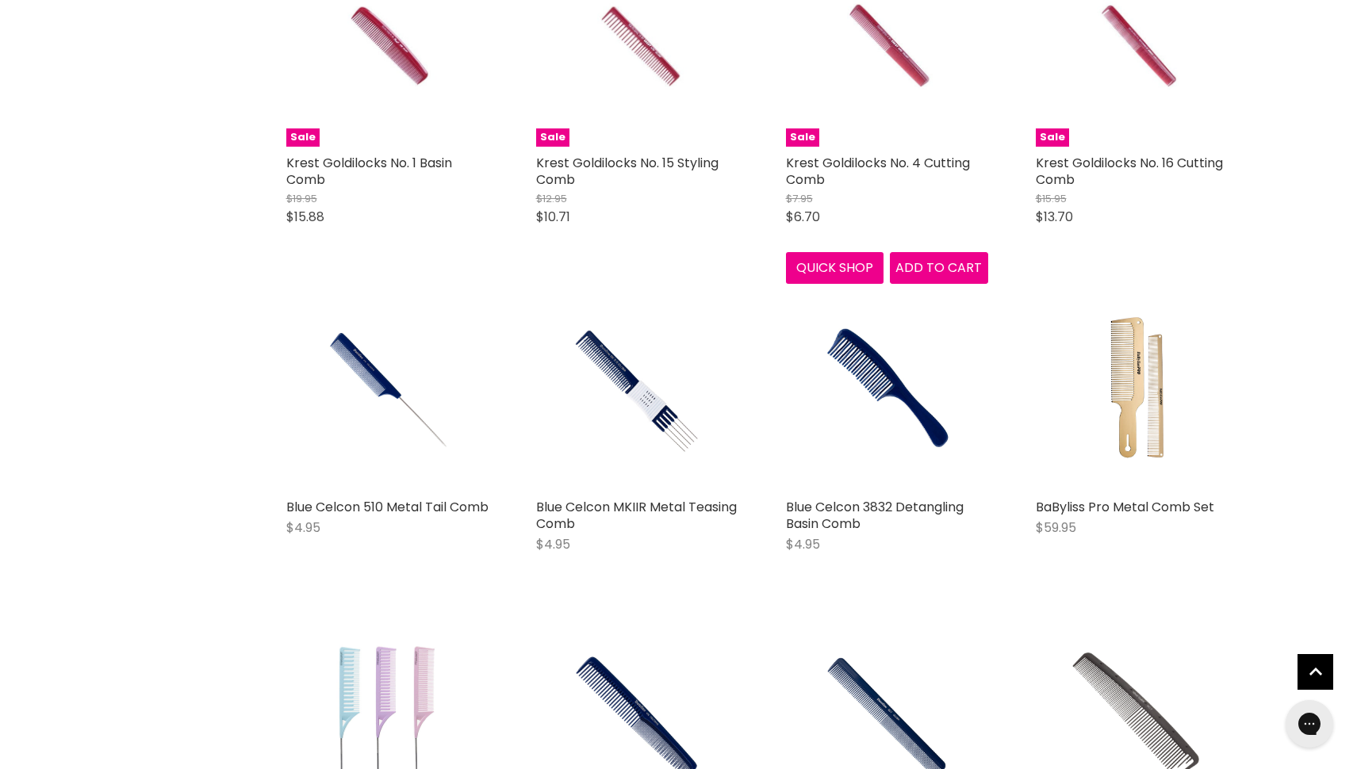
scroll to position [2795, 0]
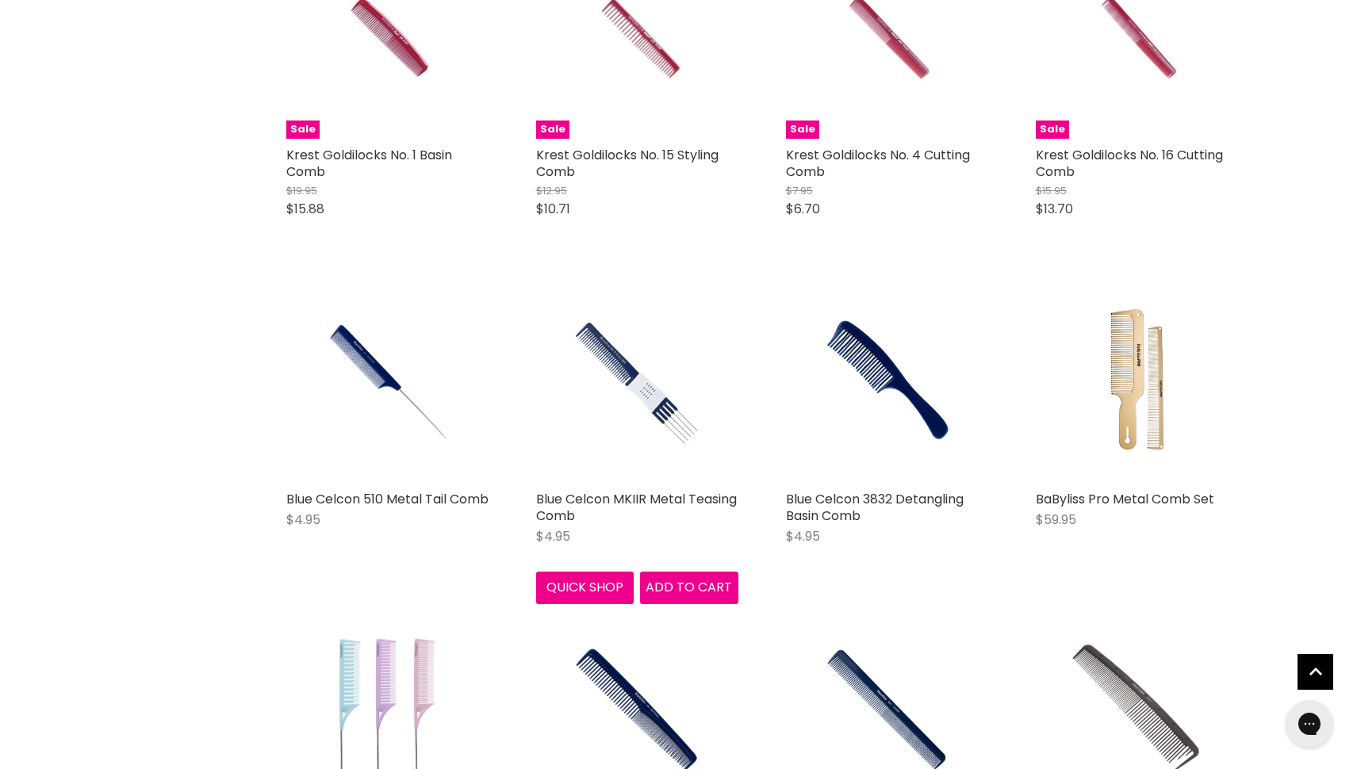
click at [655, 420] on img "Main content" at bounding box center [636, 382] width 135 height 202
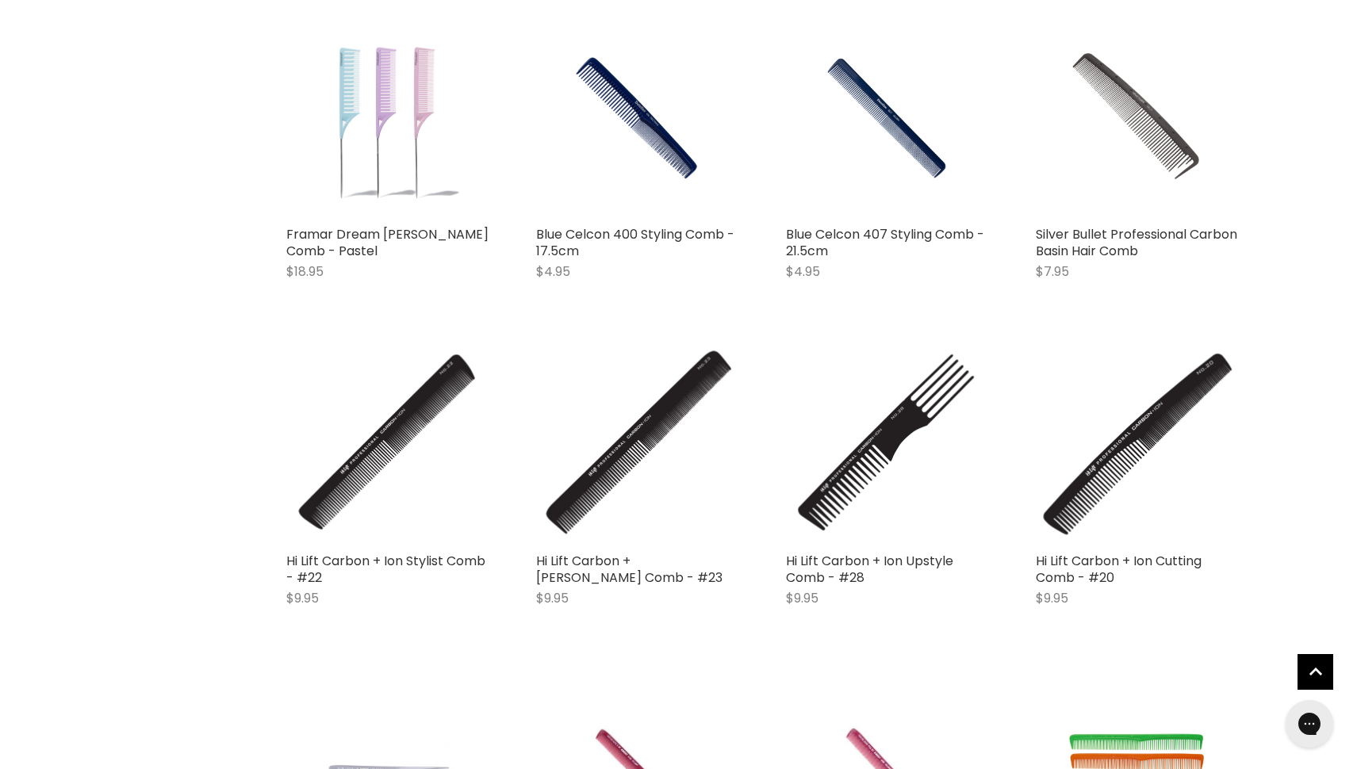
scroll to position [3388, 0]
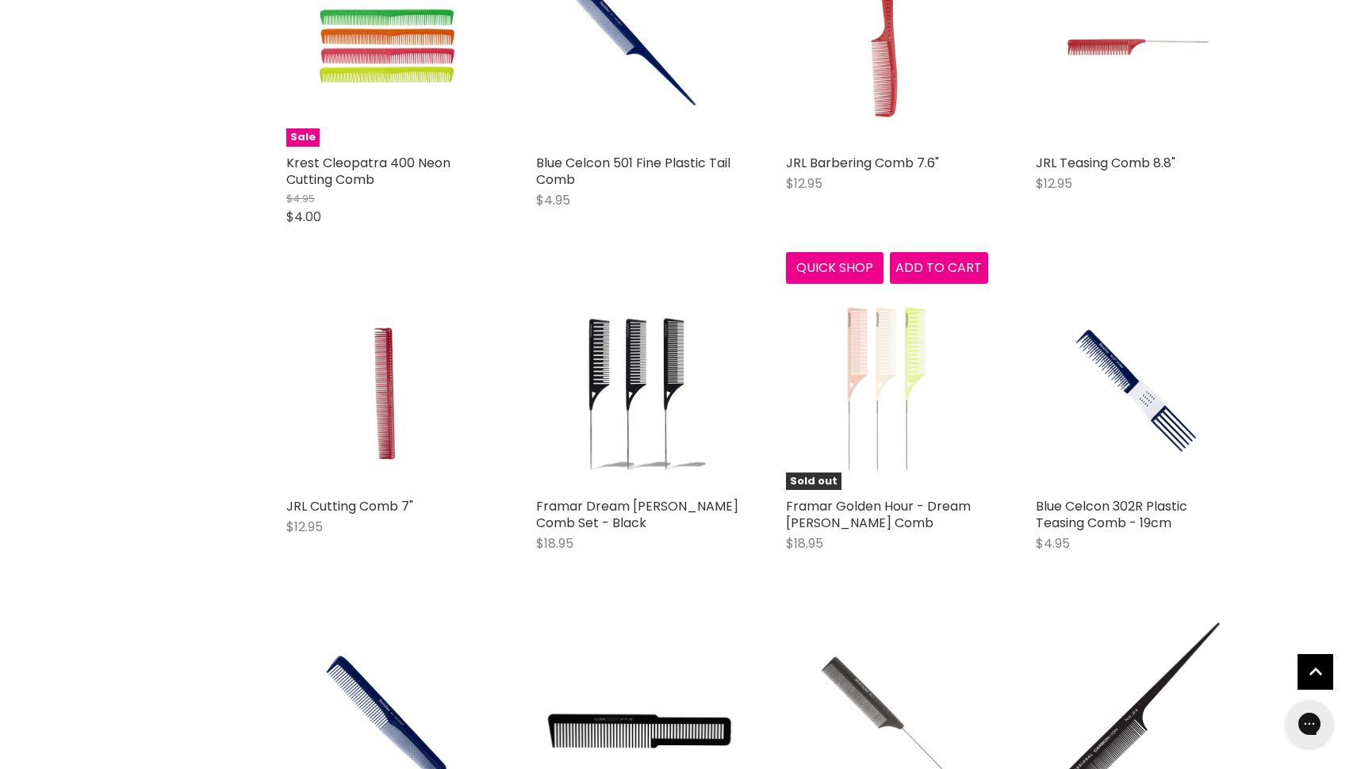
scroll to position [4457, 0]
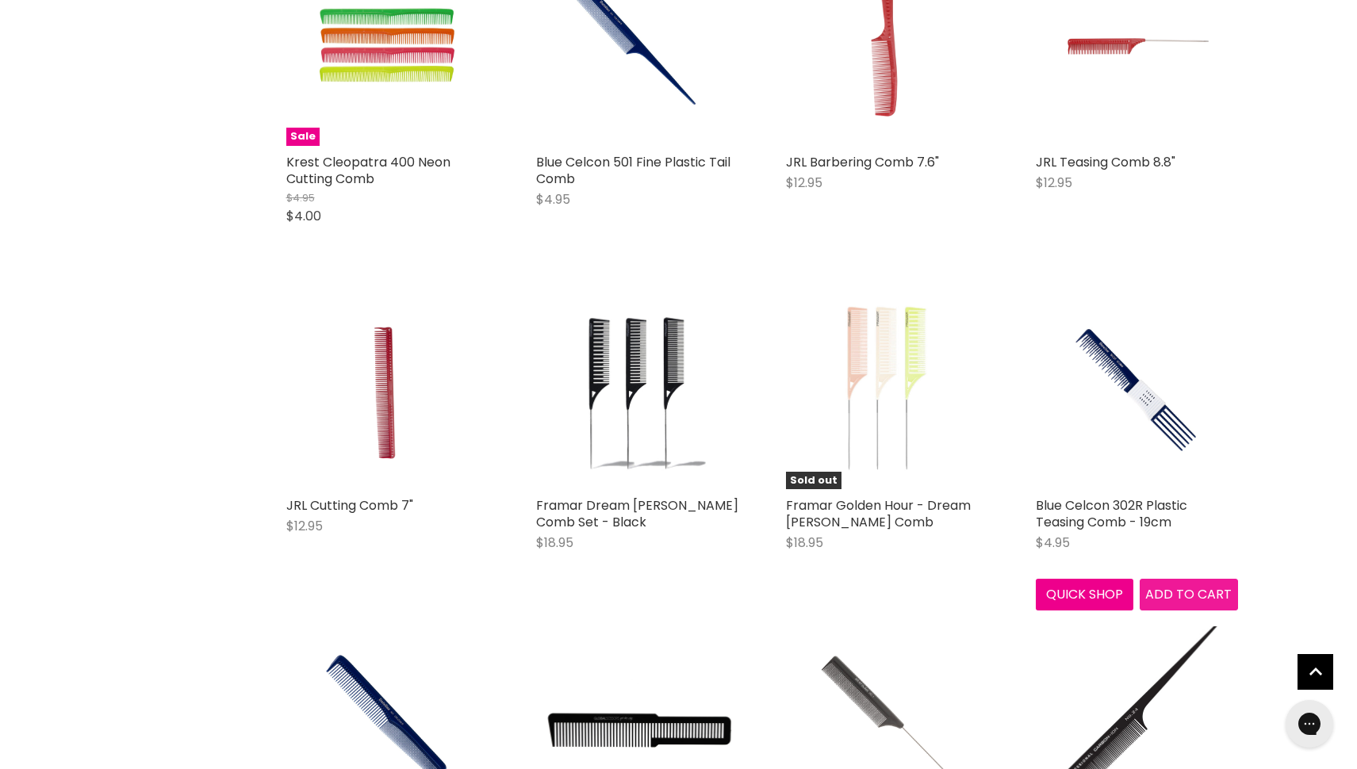
click at [1177, 603] on span "Add to cart" at bounding box center [1188, 594] width 86 height 18
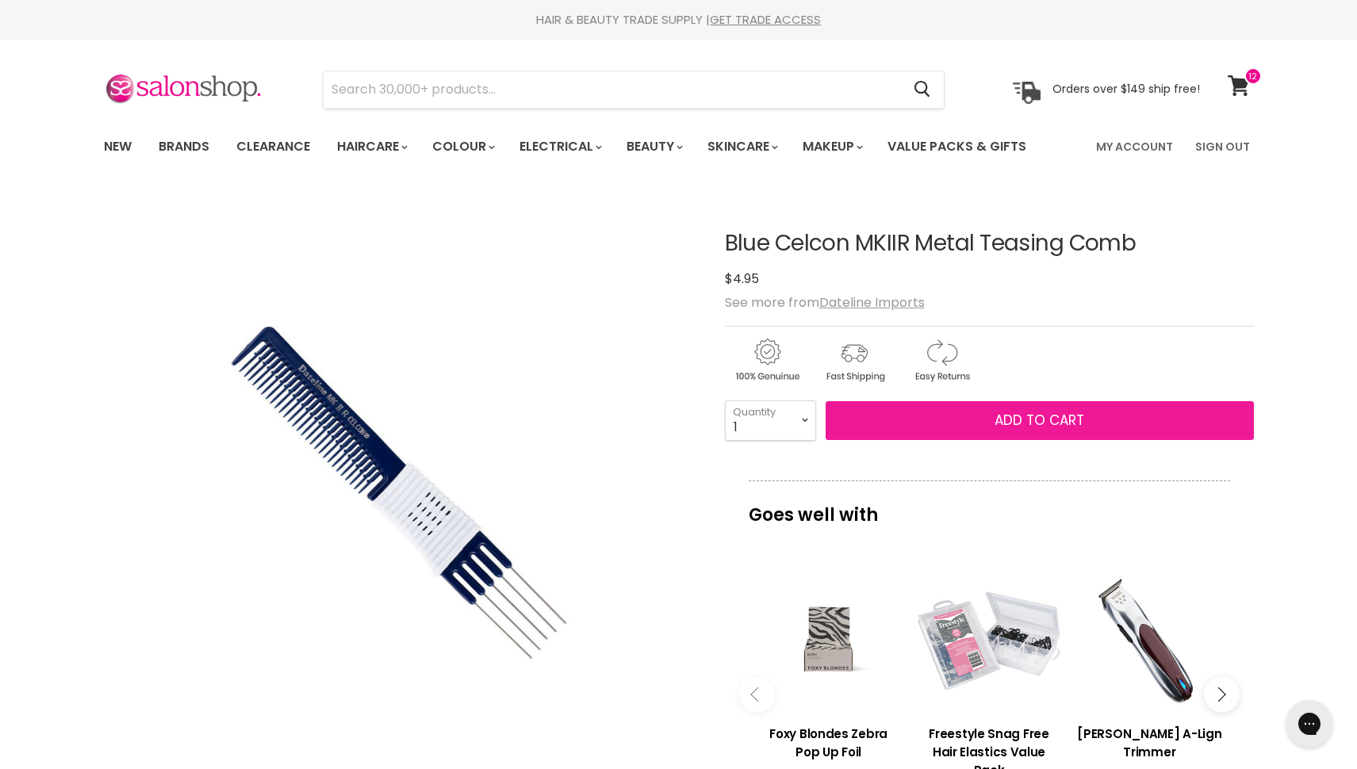
click at [1024, 420] on span "Add to cart" at bounding box center [1039, 420] width 90 height 19
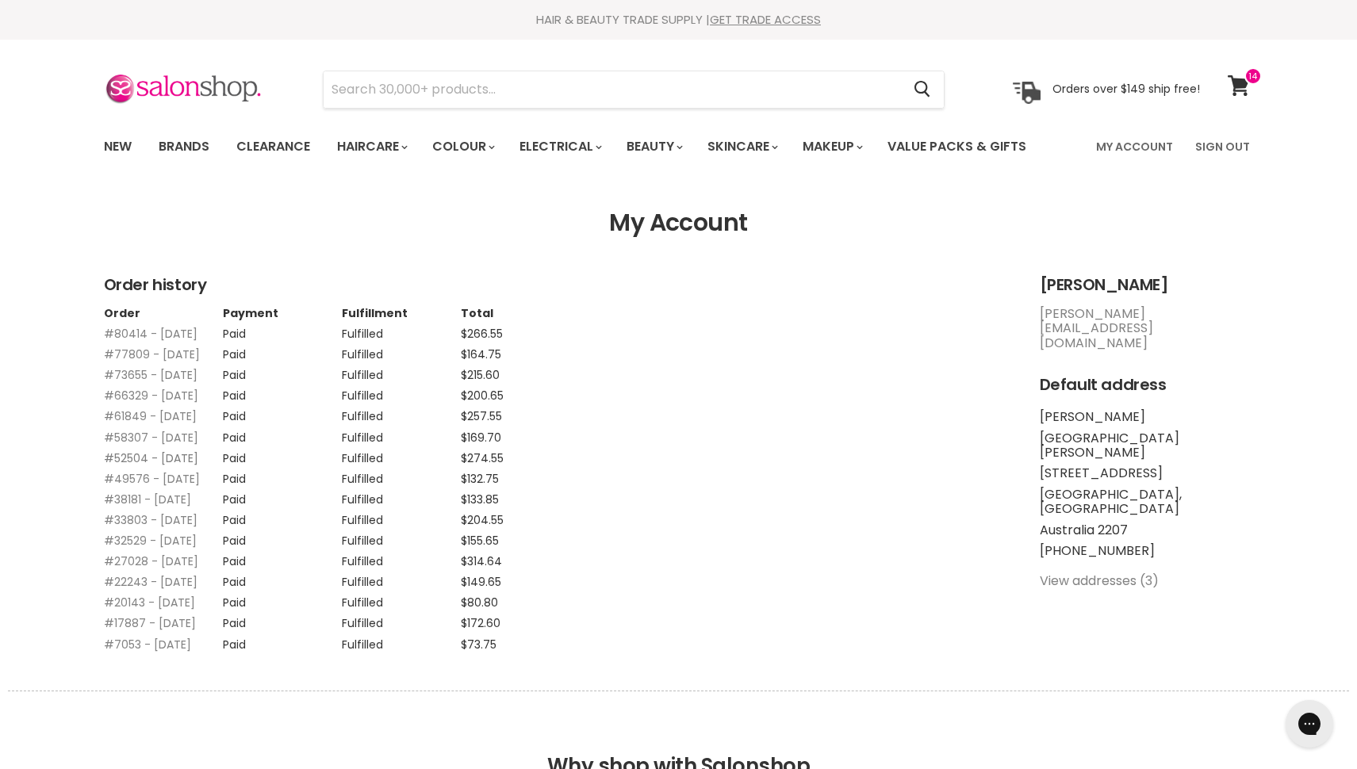
click at [163, 466] on link "#52504 - [DATE]" at bounding box center [151, 458] width 94 height 16
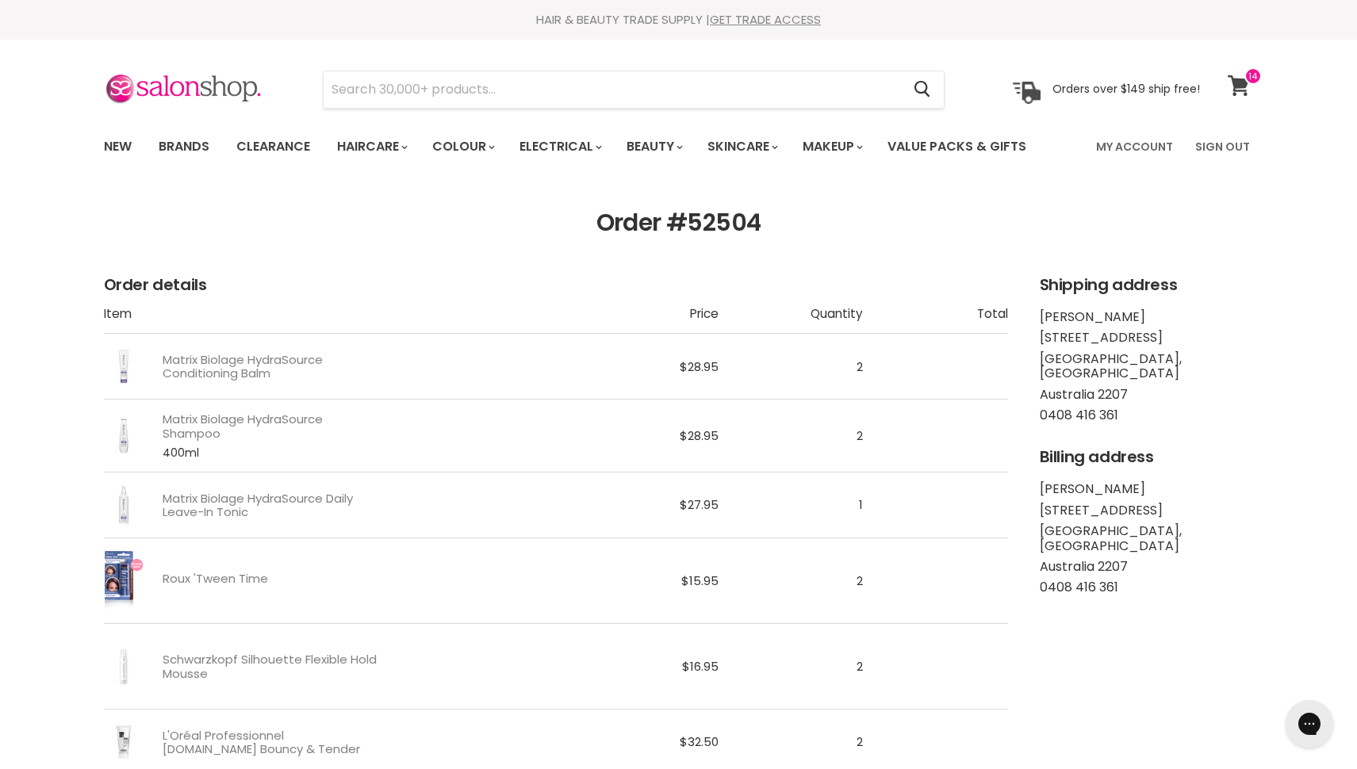
click at [1240, 81] on icon at bounding box center [1238, 85] width 21 height 21
click at [536, 214] on h1 "Order #52504" at bounding box center [679, 223] width 1150 height 28
